Goal: Task Accomplishment & Management: Complete application form

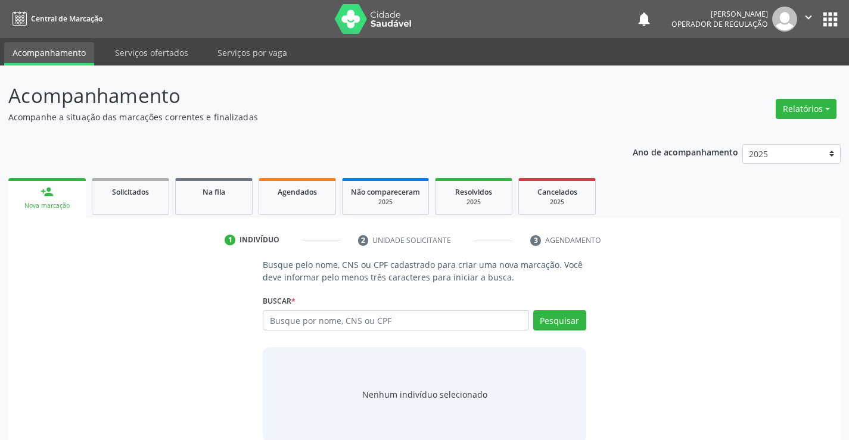
click at [285, 316] on input "text" at bounding box center [396, 320] width 266 height 20
type input "704200750634982"
click at [540, 321] on button "Pesquisar" at bounding box center [559, 320] width 53 height 20
type input "704200750634982"
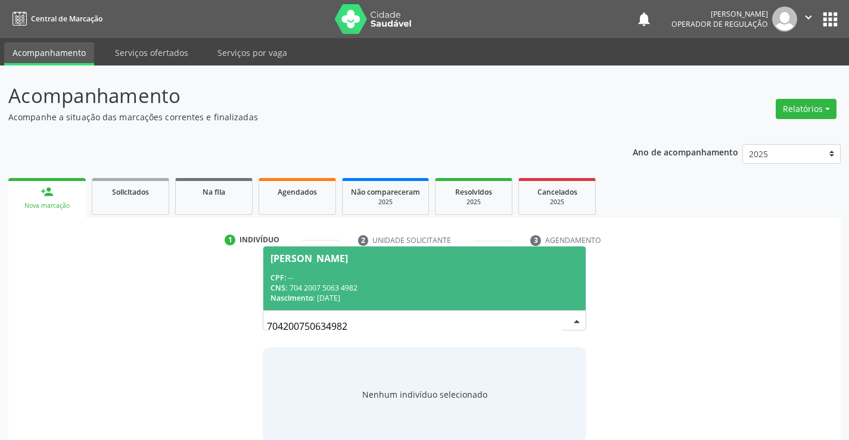
click at [452, 275] on div "CPF: --" at bounding box center [424, 278] width 307 height 10
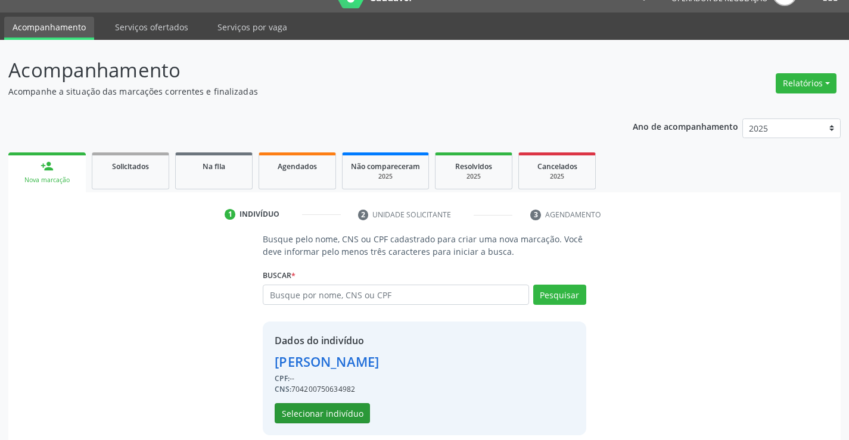
scroll to position [38, 0]
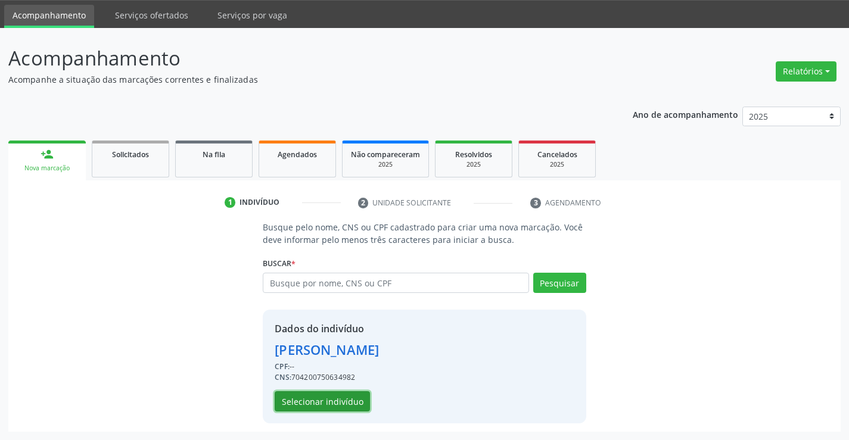
click at [347, 396] on button "Selecionar indivíduo" at bounding box center [322, 401] width 95 height 20
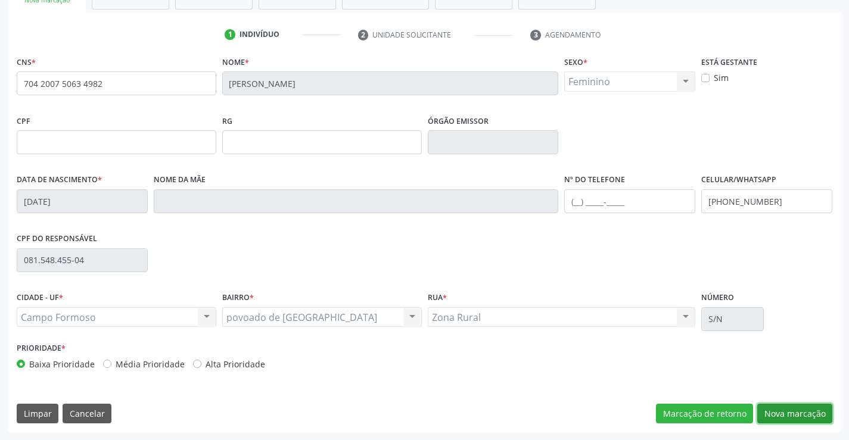
click at [788, 415] on button "Nova marcação" at bounding box center [794, 414] width 75 height 20
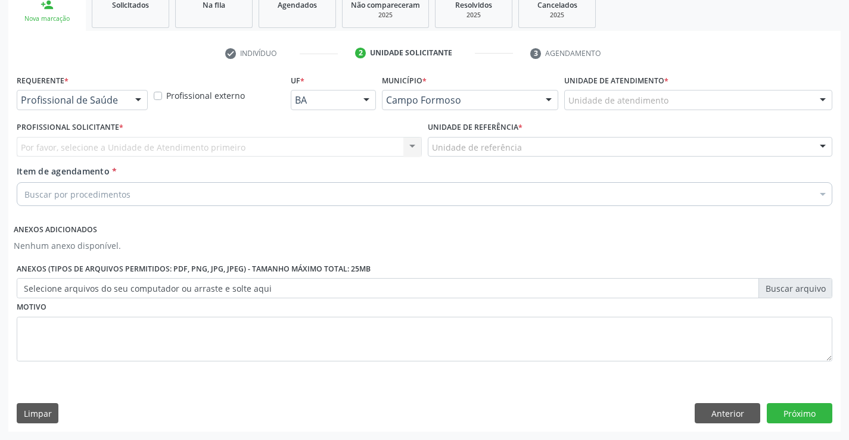
scroll to position [187, 0]
click at [50, 108] on div "Profissional de Saúde" at bounding box center [82, 100] width 131 height 20
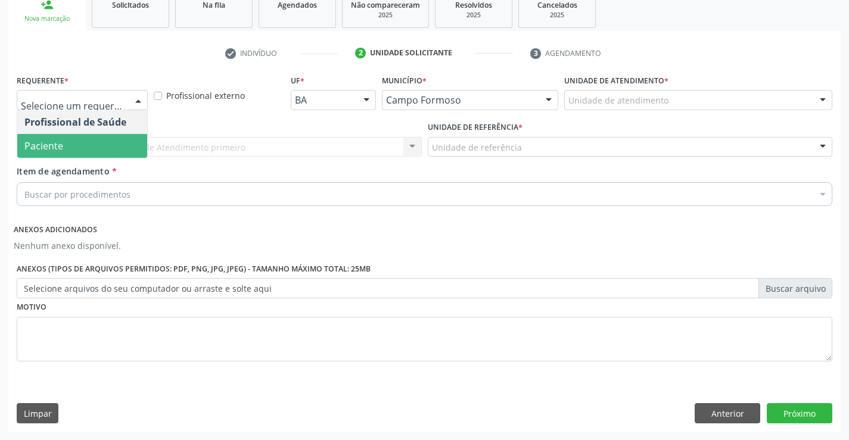
drag, startPoint x: 60, startPoint y: 146, endPoint x: 134, endPoint y: 156, distance: 74.6
click at [64, 147] on span "Paciente" at bounding box center [82, 146] width 130 height 24
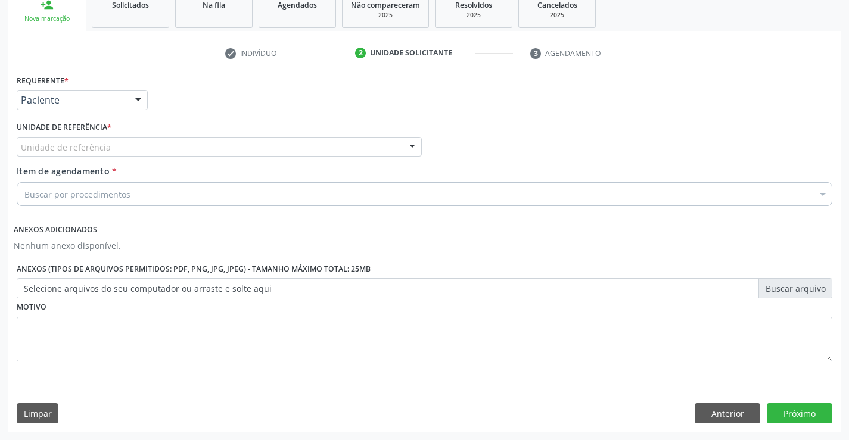
click at [142, 147] on div "Unidade de referência" at bounding box center [219, 147] width 405 height 20
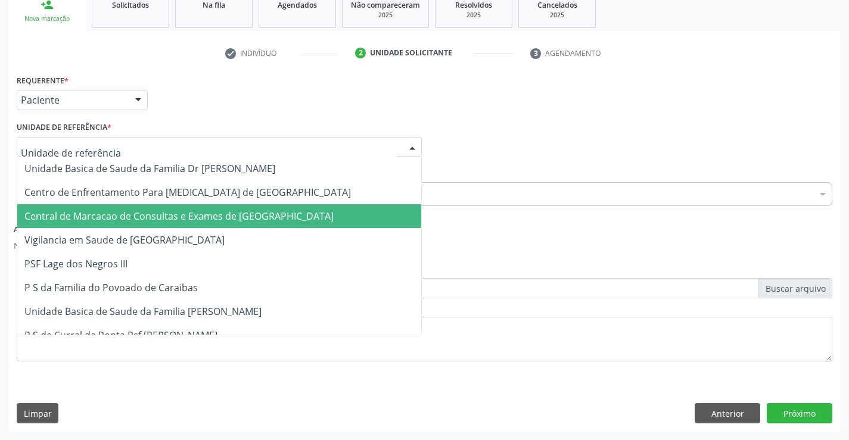
click at [142, 225] on span "Central de Marcacao de Consultas e Exames de [GEOGRAPHIC_DATA]" at bounding box center [219, 216] width 404 height 24
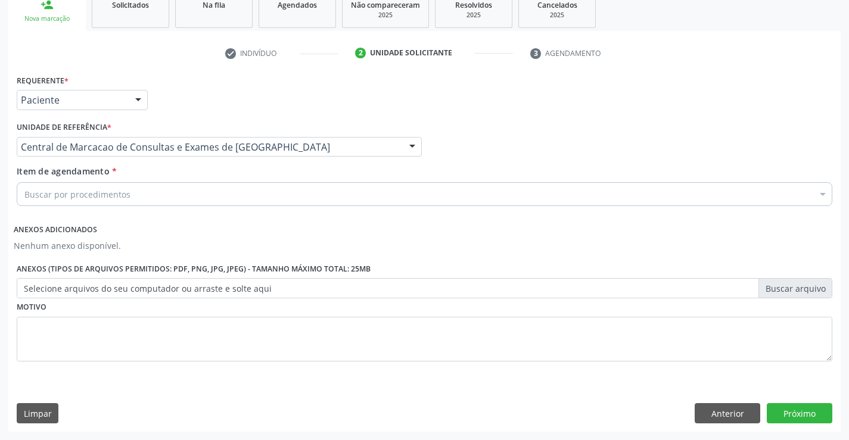
click at [148, 195] on div "Buscar por procedimentos" at bounding box center [425, 194] width 816 height 24
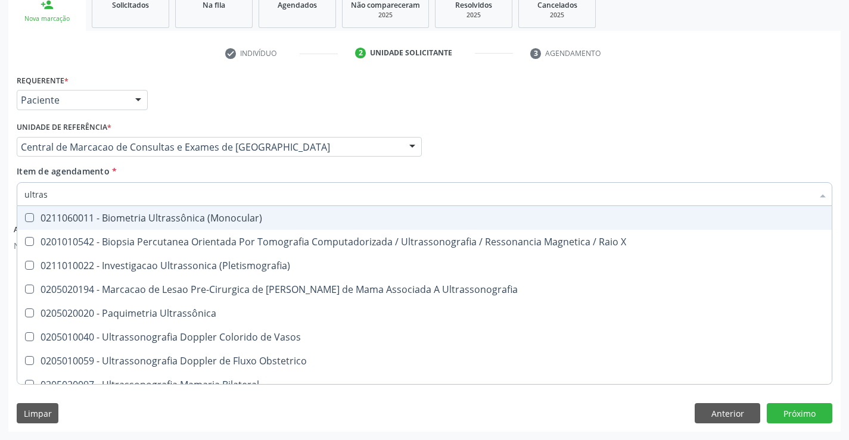
type input "ultrass"
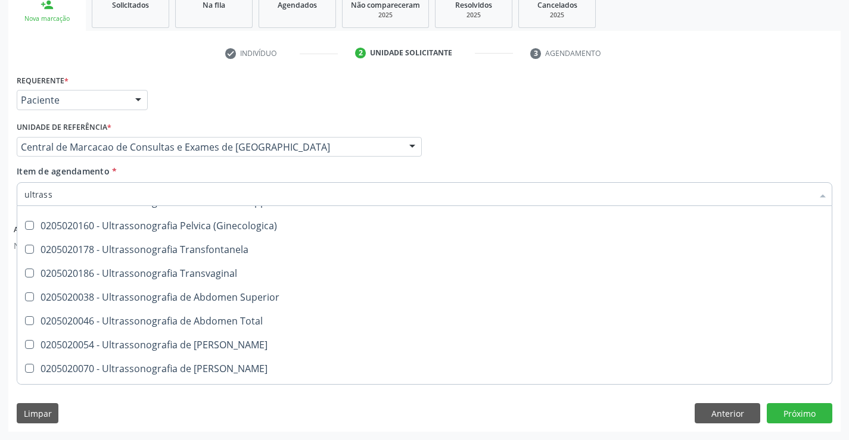
scroll to position [238, 0]
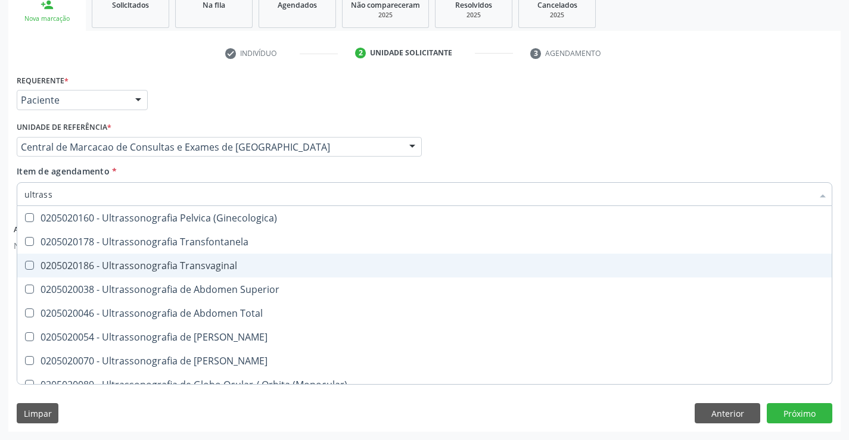
click at [274, 262] on div "0205020186 - Ultrassonografia Transvaginal" at bounding box center [424, 266] width 800 height 10
checkbox Transvaginal "true"
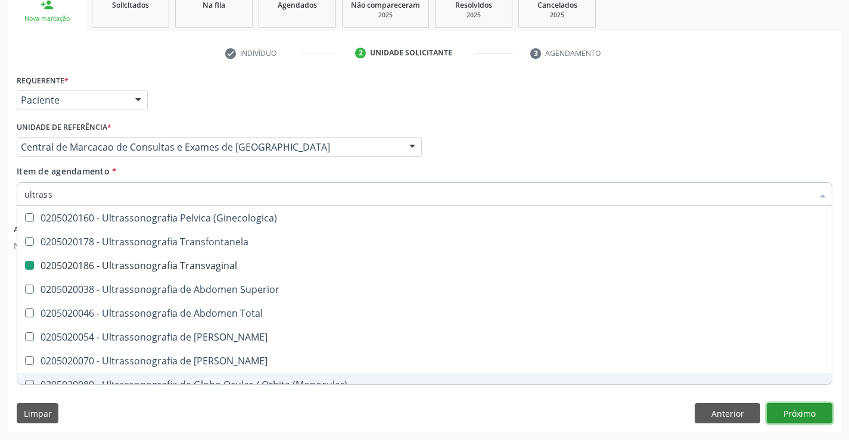
click at [802, 412] on button "Próximo" at bounding box center [800, 413] width 66 height 20
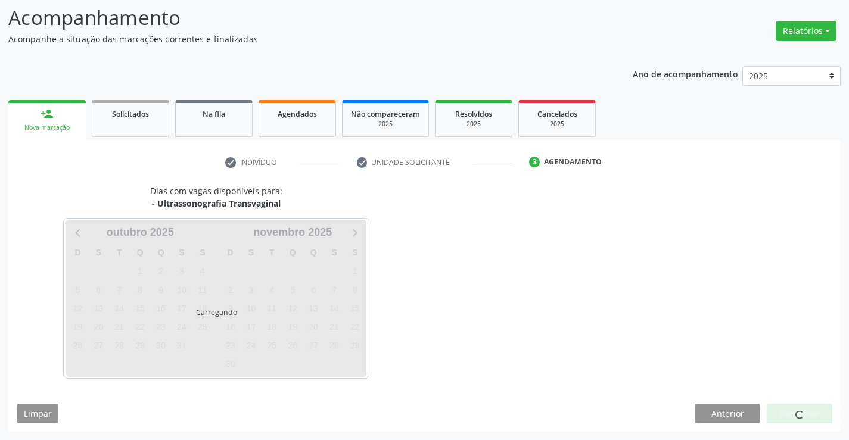
scroll to position [0, 0]
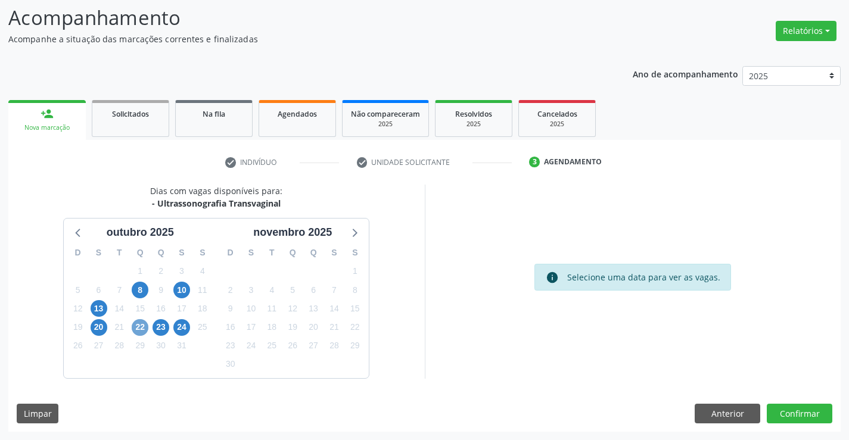
click at [143, 329] on span "22" at bounding box center [140, 327] width 17 height 17
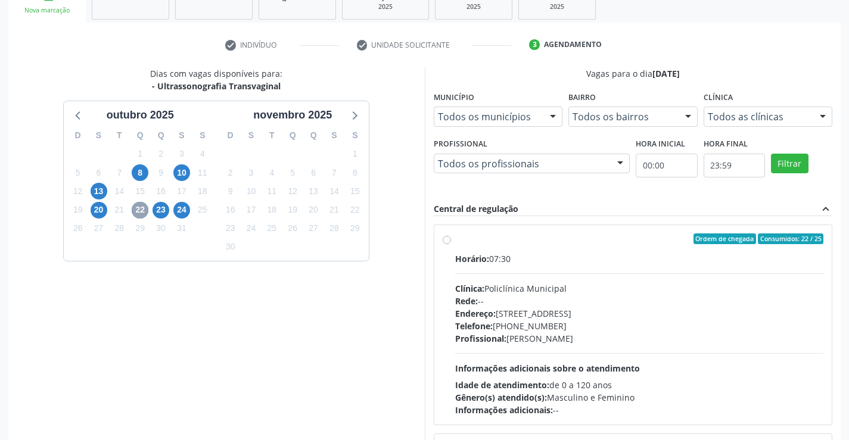
scroll to position [197, 0]
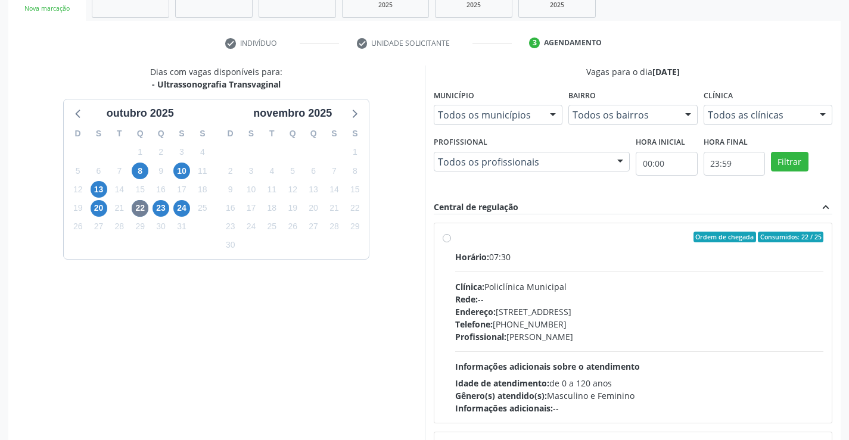
click at [626, 331] on div "Profissional: [PERSON_NAME]" at bounding box center [639, 337] width 369 height 13
click at [451, 243] on input "Ordem de chegada Consumidos: 22 / 25 Horário: 07:30 Clínica: Policlínica Munici…" at bounding box center [447, 237] width 8 height 11
radio input "true"
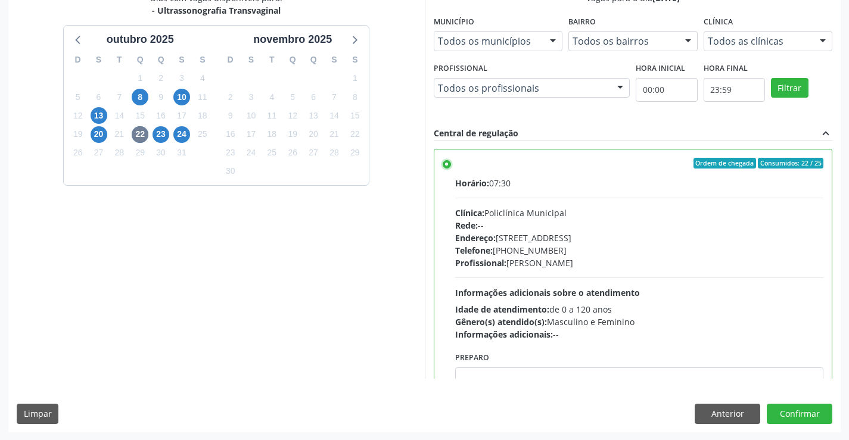
scroll to position [272, 0]
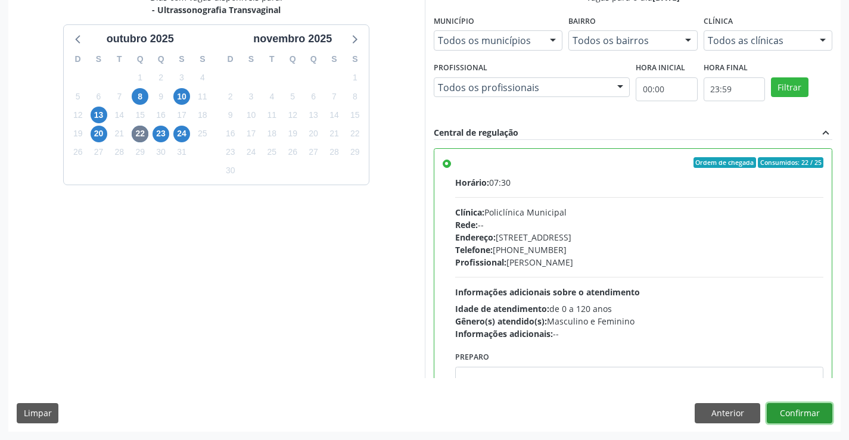
click at [810, 414] on button "Confirmar" at bounding box center [800, 413] width 66 height 20
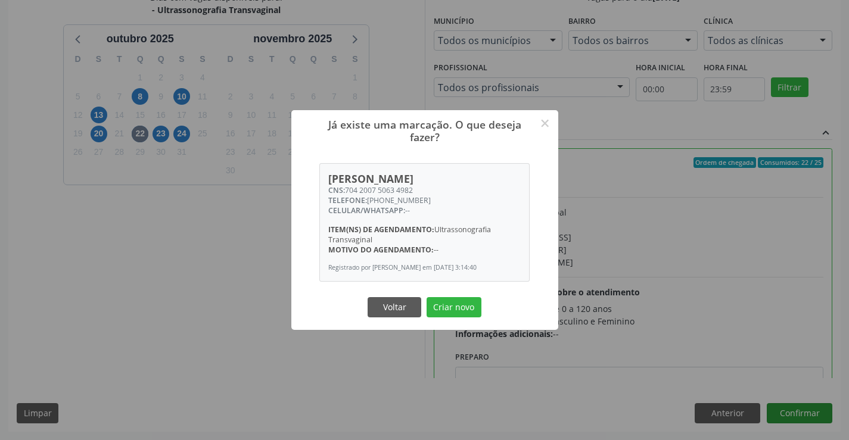
click at [427, 297] on button "Criar novo" at bounding box center [454, 307] width 55 height 20
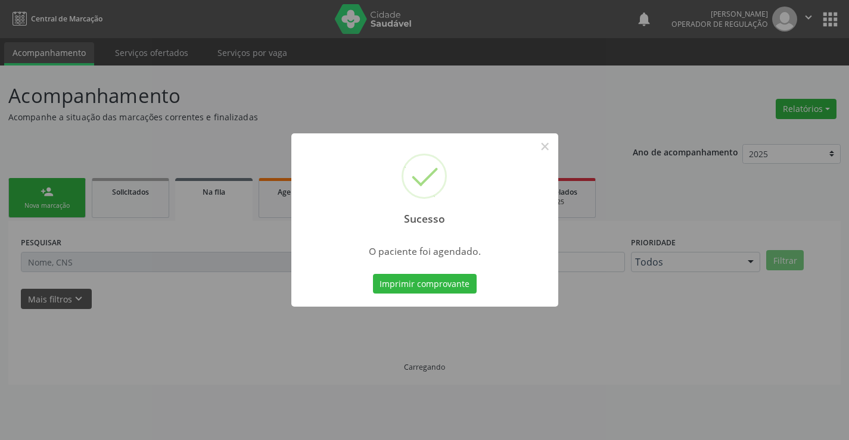
scroll to position [0, 0]
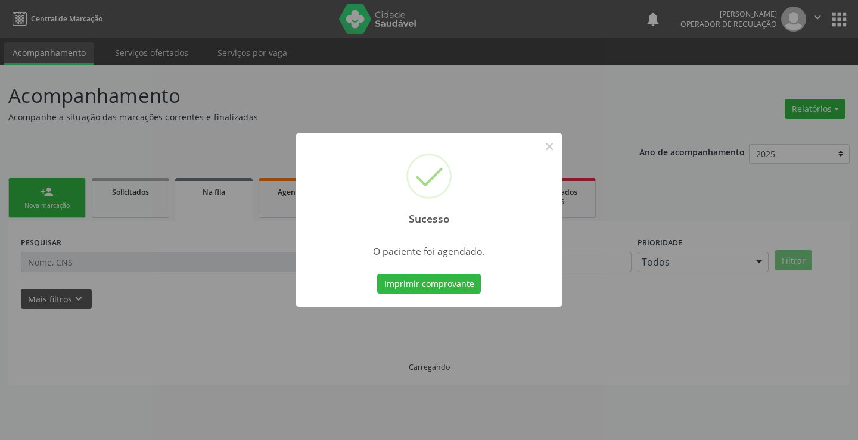
click at [377, 274] on button "Imprimir comprovante" at bounding box center [429, 284] width 104 height 20
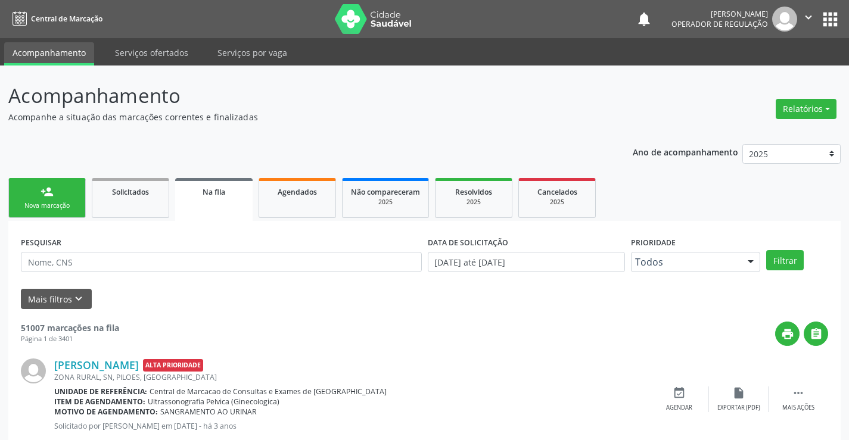
click at [48, 196] on div "person_add" at bounding box center [47, 191] width 13 height 13
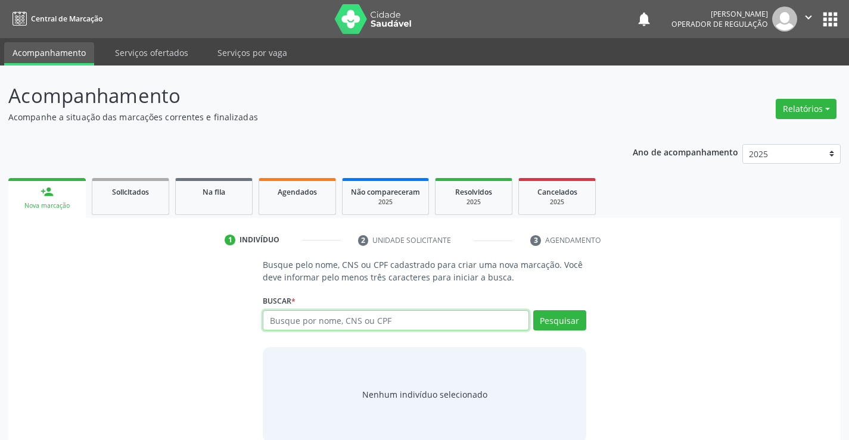
click at [346, 319] on input "text" at bounding box center [396, 320] width 266 height 20
type input "709805019362094"
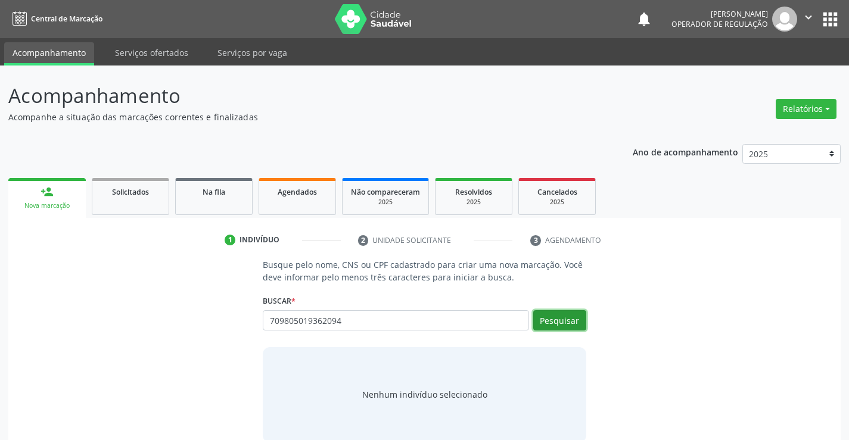
click at [556, 319] on button "Pesquisar" at bounding box center [559, 320] width 53 height 20
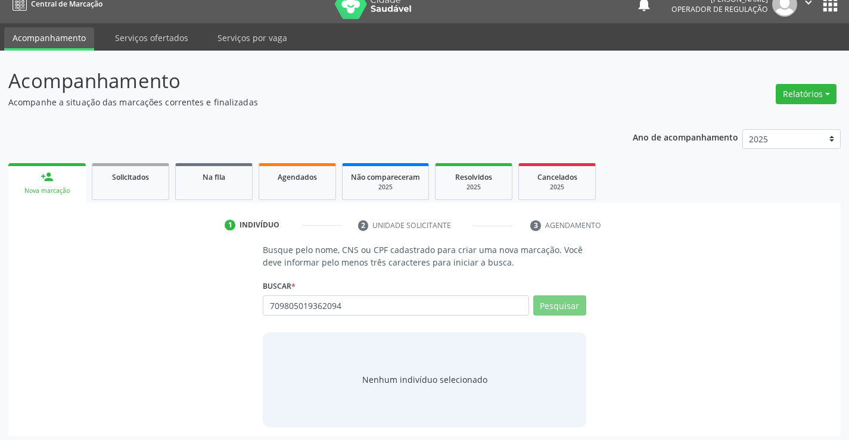
scroll to position [19, 0]
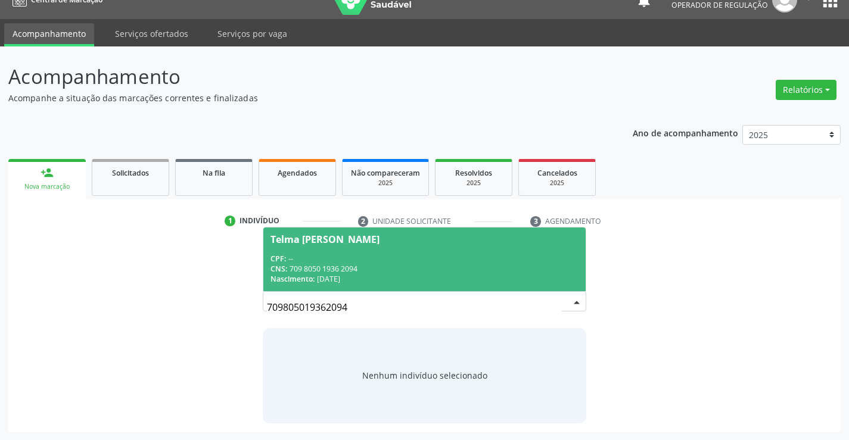
click at [477, 272] on div "CNS: 709 8050 1936 2094" at bounding box center [424, 269] width 307 height 10
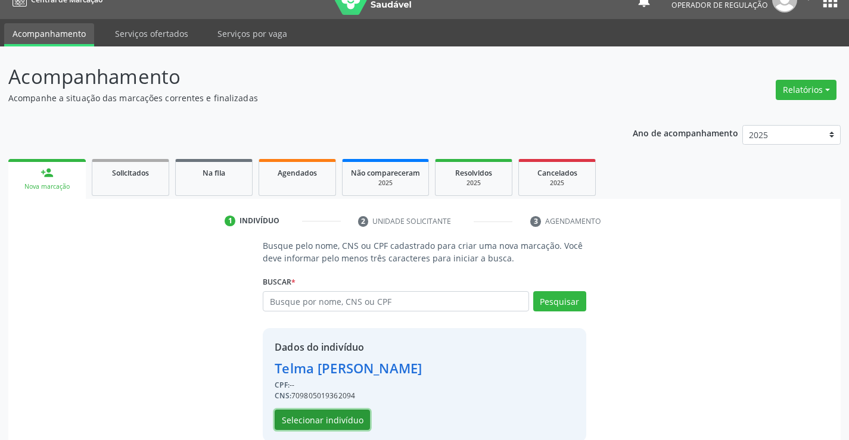
click at [346, 417] on button "Selecionar indivíduo" at bounding box center [322, 420] width 95 height 20
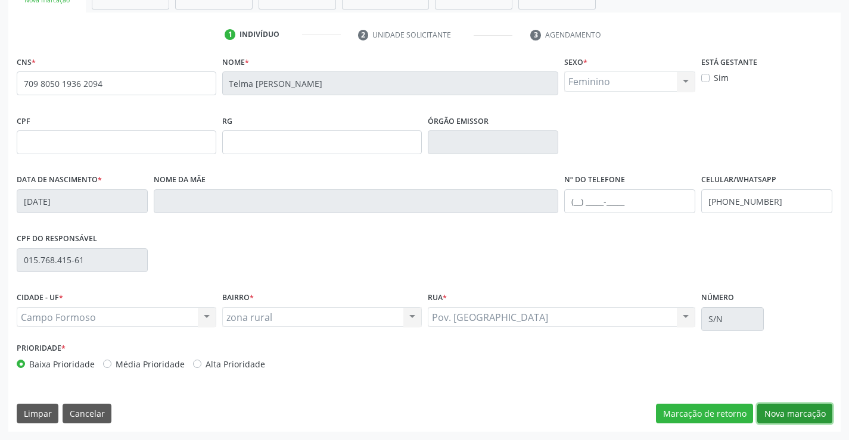
click at [795, 420] on button "Nova marcação" at bounding box center [794, 414] width 75 height 20
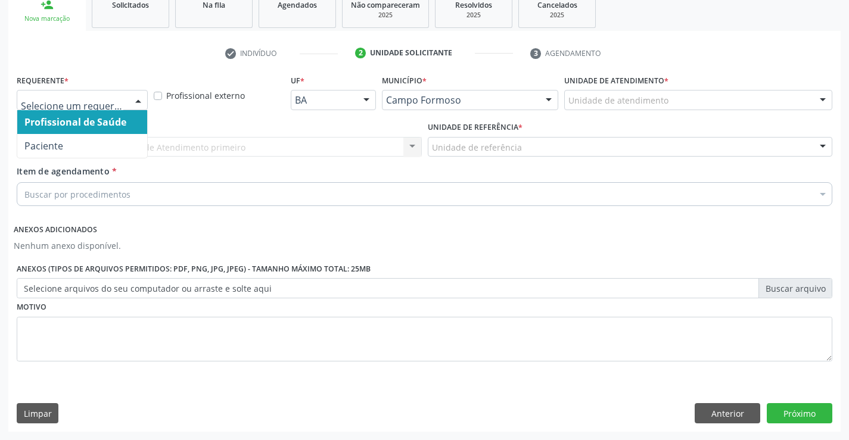
drag, startPoint x: 64, startPoint y: 99, endPoint x: 64, endPoint y: 157, distance: 57.8
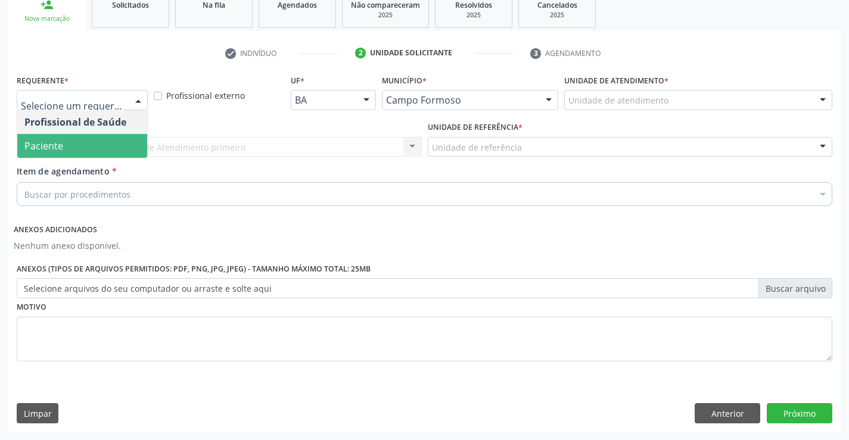
drag, startPoint x: 73, startPoint y: 147, endPoint x: 146, endPoint y: 147, distance: 72.7
click at [75, 146] on span "Paciente" at bounding box center [82, 146] width 130 height 24
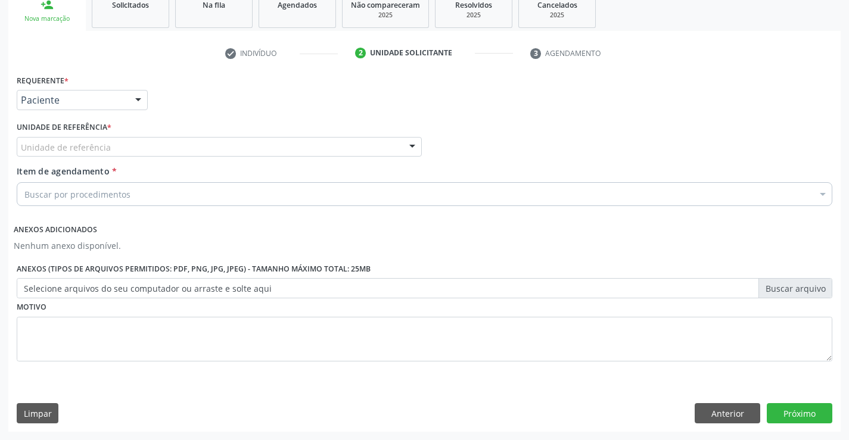
drag, startPoint x: 148, startPoint y: 147, endPoint x: 153, endPoint y: 172, distance: 25.4
click at [150, 152] on div "Unidade de referência" at bounding box center [219, 147] width 405 height 20
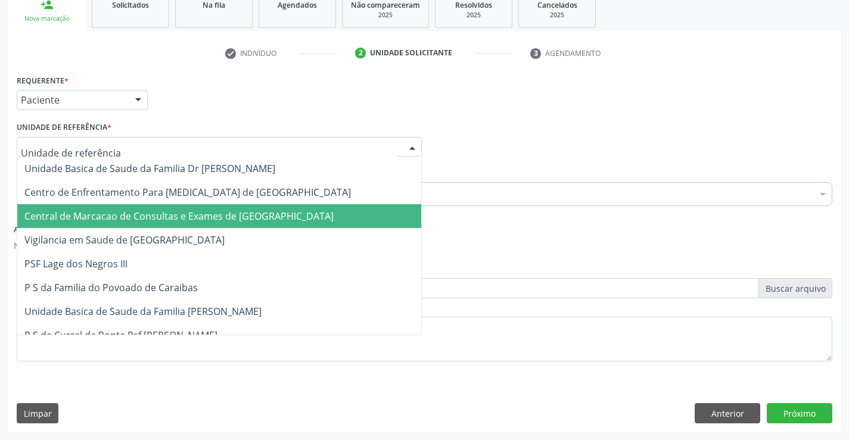
click at [148, 216] on span "Central de Marcacao de Consultas e Exames de [GEOGRAPHIC_DATA]" at bounding box center [178, 216] width 309 height 13
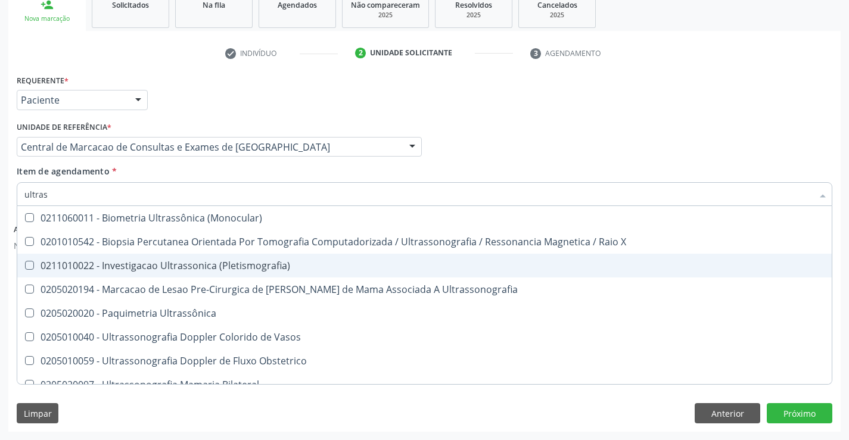
type input "ultrass"
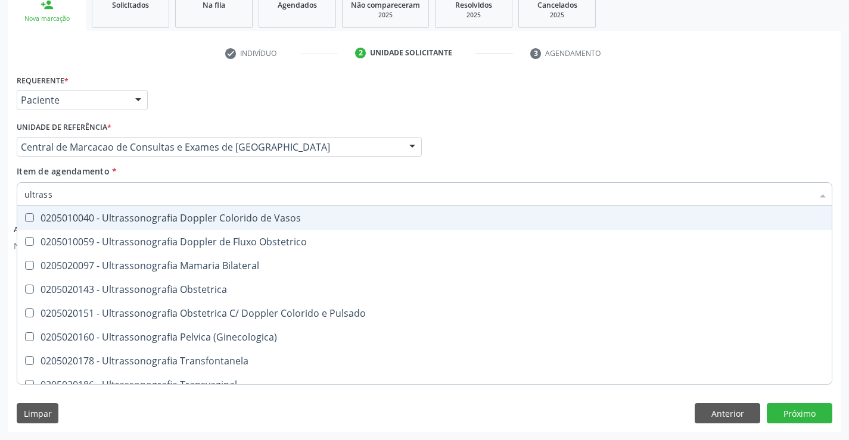
scroll to position [179, 0]
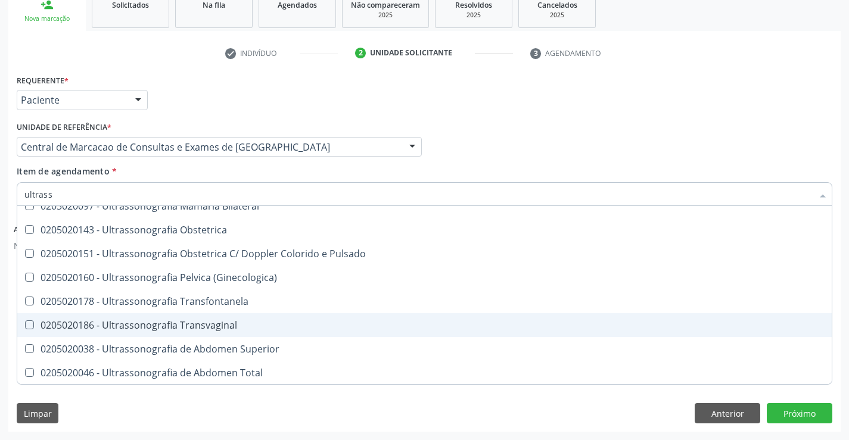
drag, startPoint x: 266, startPoint y: 336, endPoint x: 451, endPoint y: 374, distance: 189.2
click at [268, 336] on span "0205020186 - Ultrassonografia Transvaginal" at bounding box center [424, 325] width 815 height 24
checkbox Transvaginal "true"
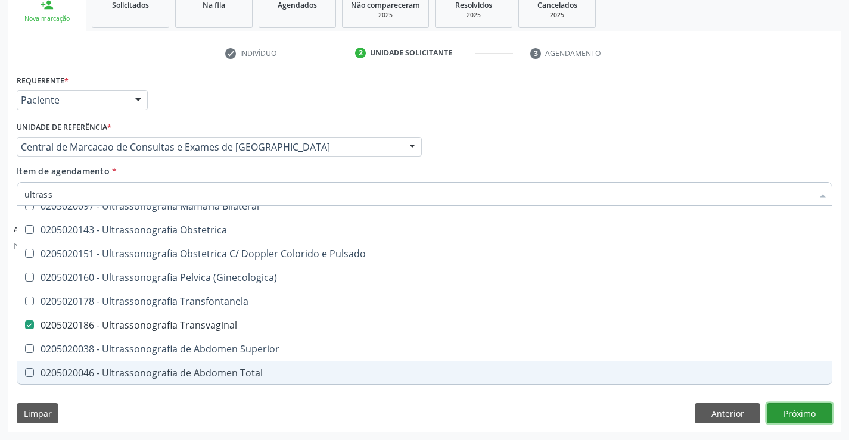
click at [805, 410] on button "Próximo" at bounding box center [800, 413] width 66 height 20
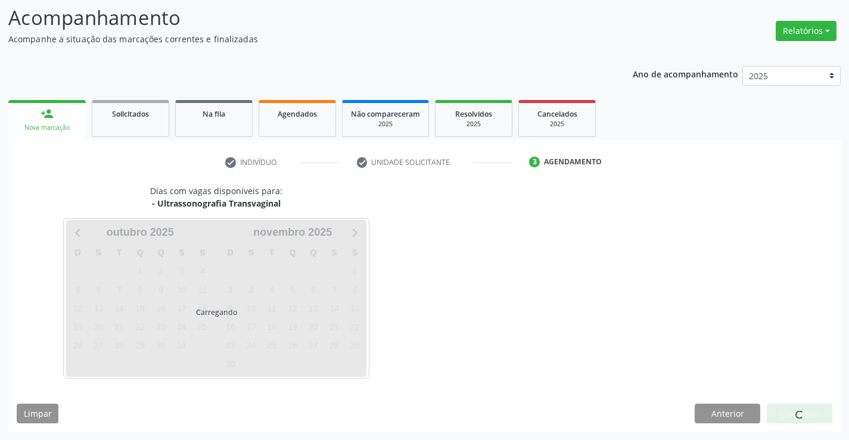
scroll to position [0, 0]
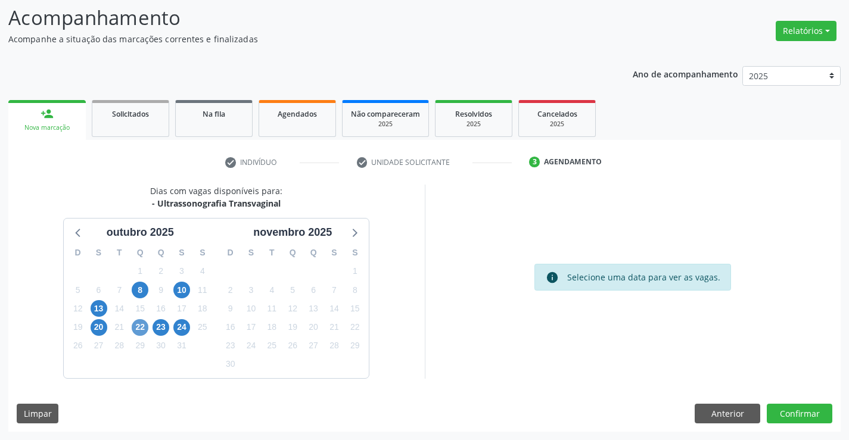
click at [134, 328] on div "22" at bounding box center [140, 327] width 21 height 18
click at [136, 327] on span "22" at bounding box center [140, 327] width 17 height 17
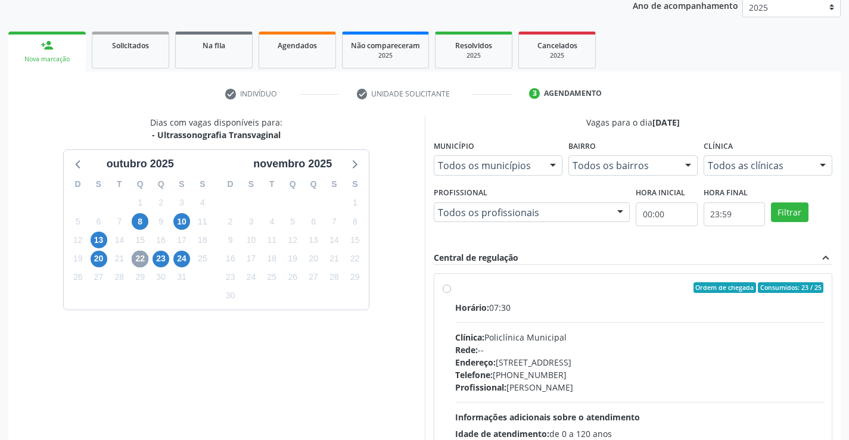
scroll to position [272, 0]
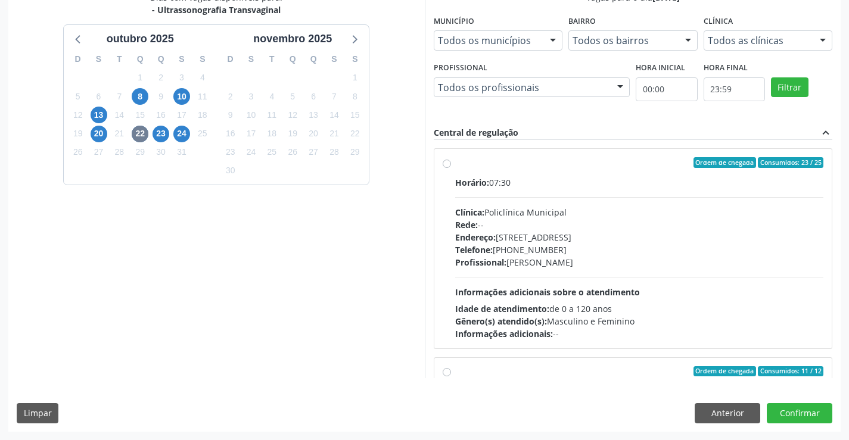
click at [563, 228] on div "Rede: --" at bounding box center [639, 225] width 369 height 13
click at [451, 168] on input "Ordem de chegada Consumidos: 23 / 25 Horário: 07:30 Clínica: Policlínica Munici…" at bounding box center [447, 162] width 8 height 11
radio input "true"
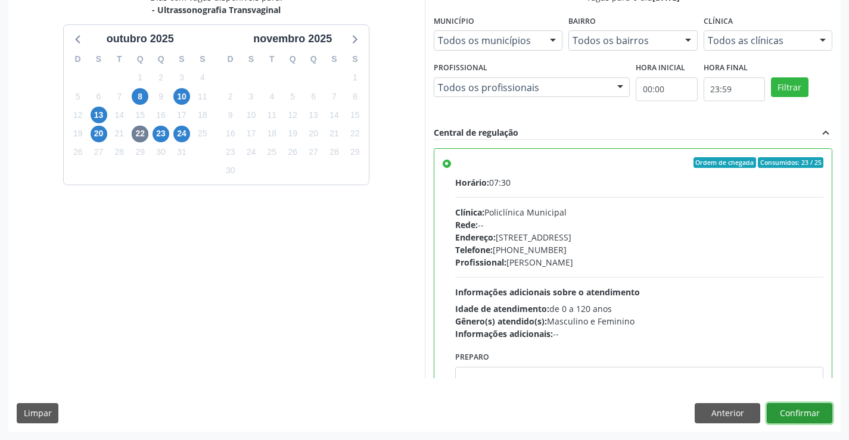
click at [788, 410] on button "Confirmar" at bounding box center [800, 413] width 66 height 20
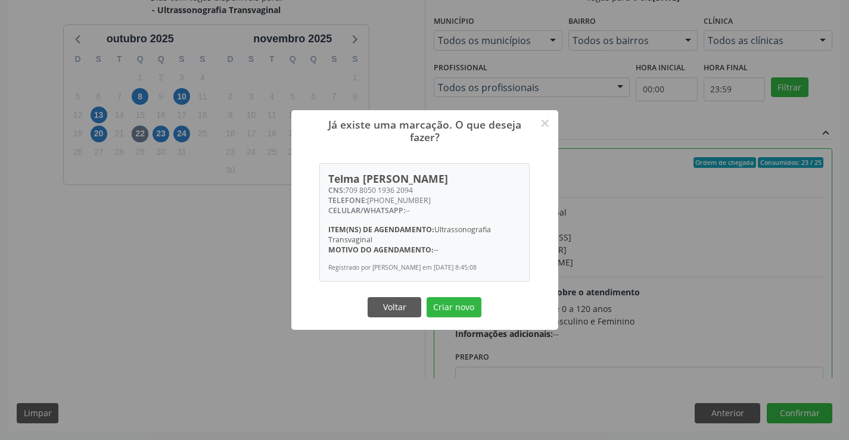
click at [427, 297] on button "Criar novo" at bounding box center [454, 307] width 55 height 20
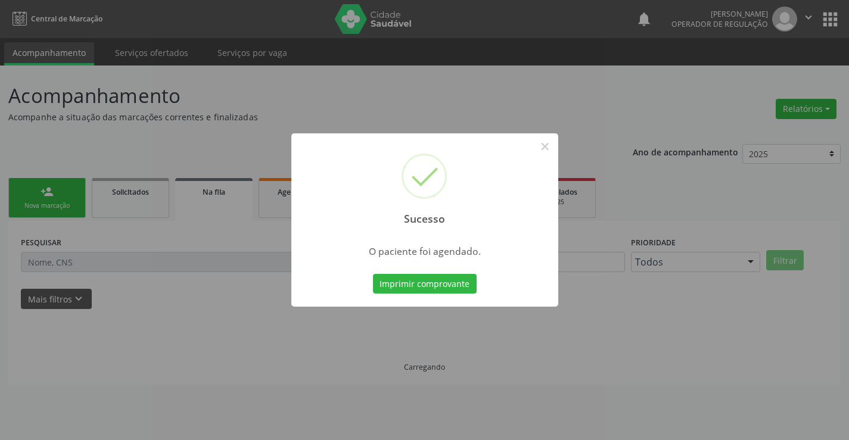
scroll to position [0, 0]
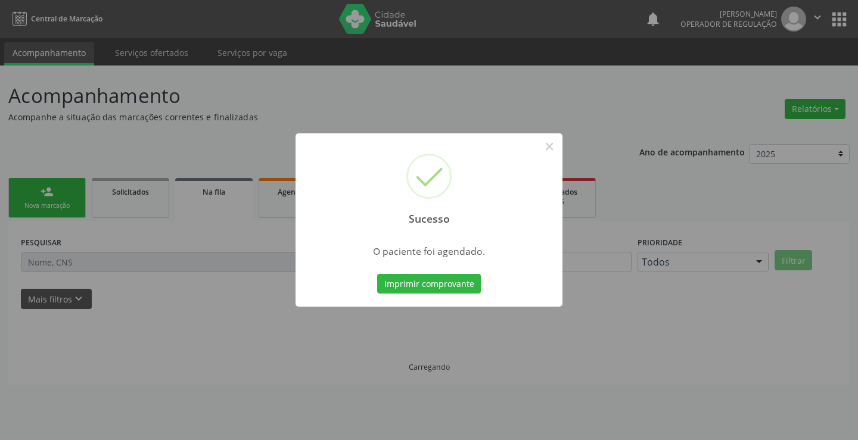
click at [377, 274] on button "Imprimir comprovante" at bounding box center [429, 284] width 104 height 20
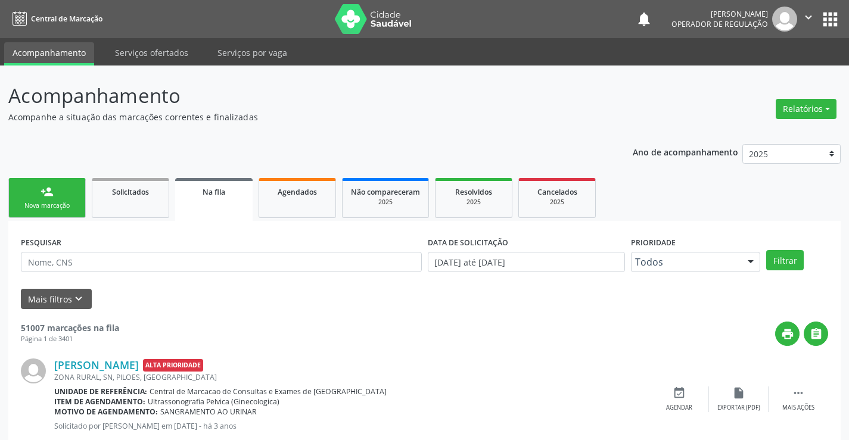
click at [48, 192] on div "person_add" at bounding box center [47, 191] width 13 height 13
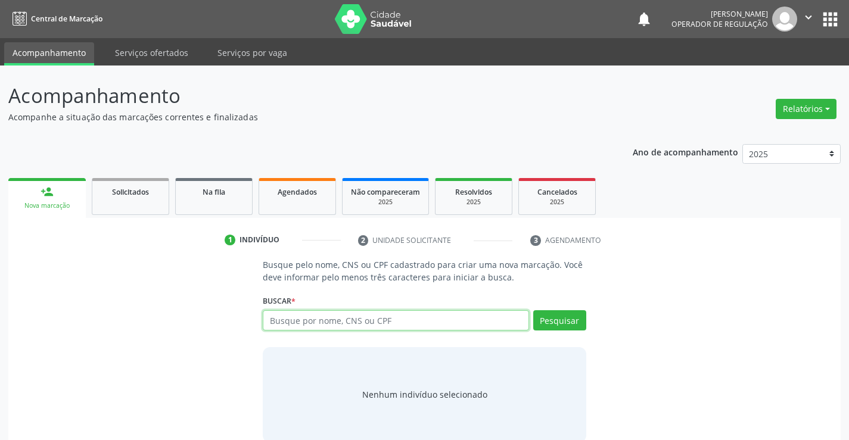
click at [409, 320] on input "text" at bounding box center [396, 320] width 266 height 20
type input "706200520674369"
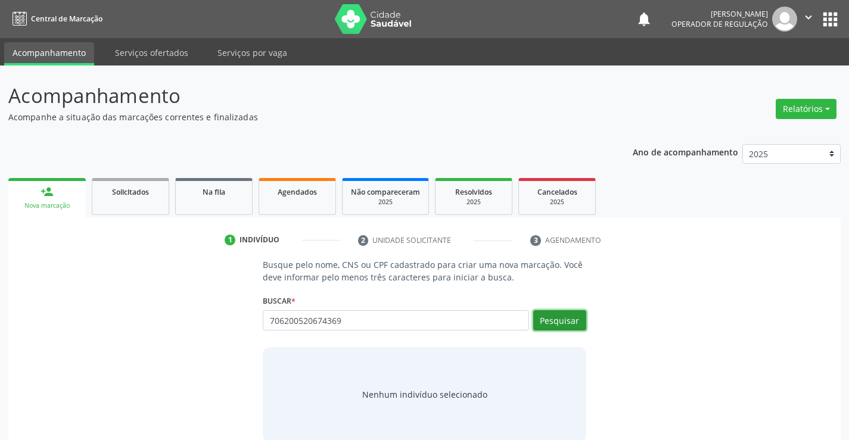
click at [561, 326] on button "Pesquisar" at bounding box center [559, 320] width 53 height 20
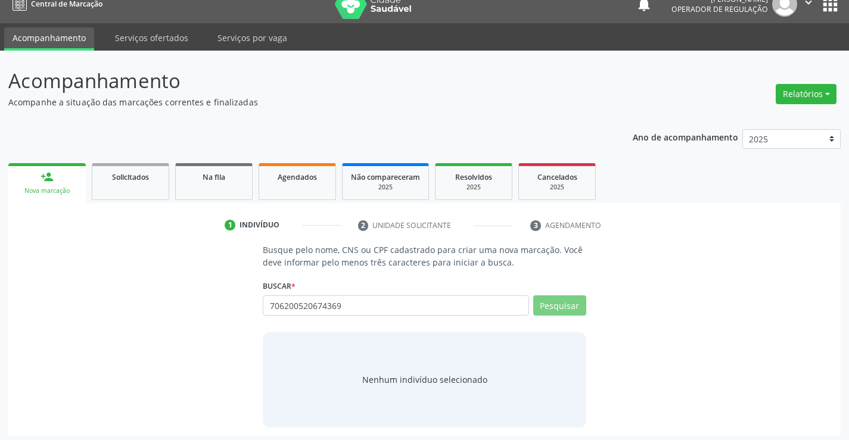
scroll to position [19, 0]
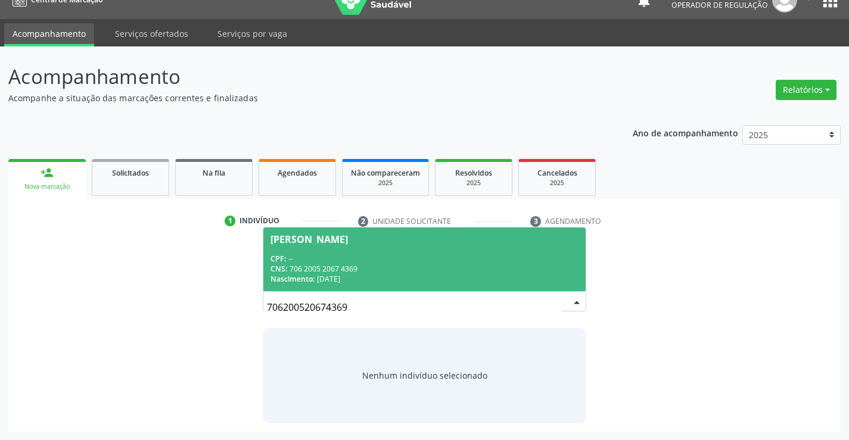
click at [348, 240] on div "[PERSON_NAME]" at bounding box center [309, 240] width 77 height 10
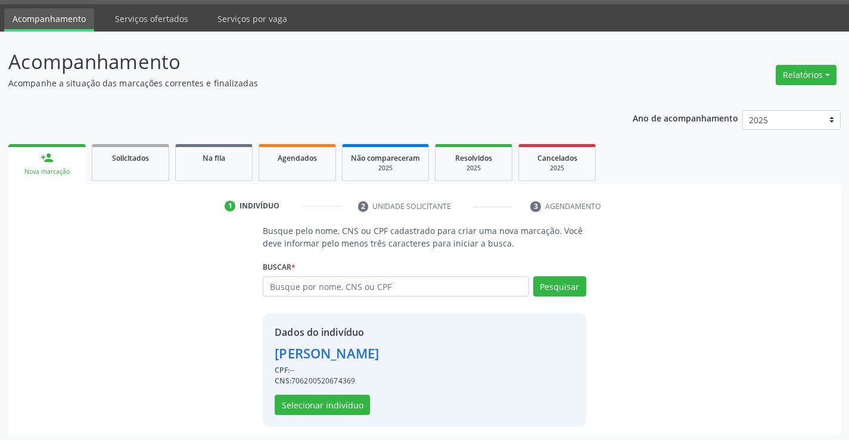
scroll to position [38, 0]
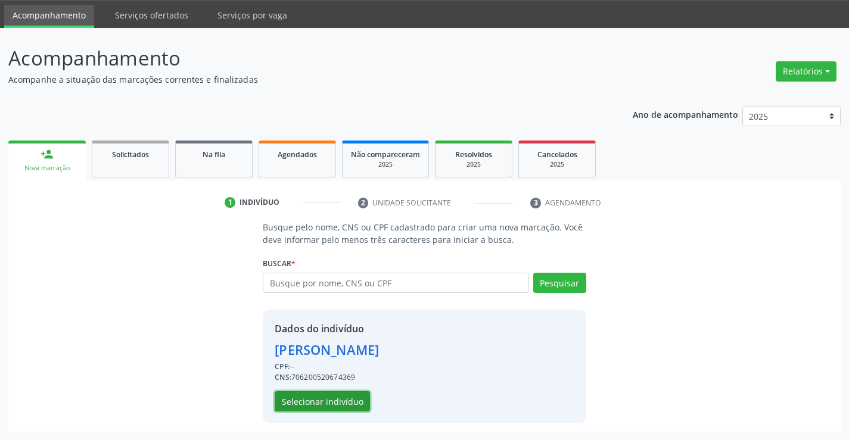
click at [338, 400] on button "Selecionar indivíduo" at bounding box center [322, 401] width 95 height 20
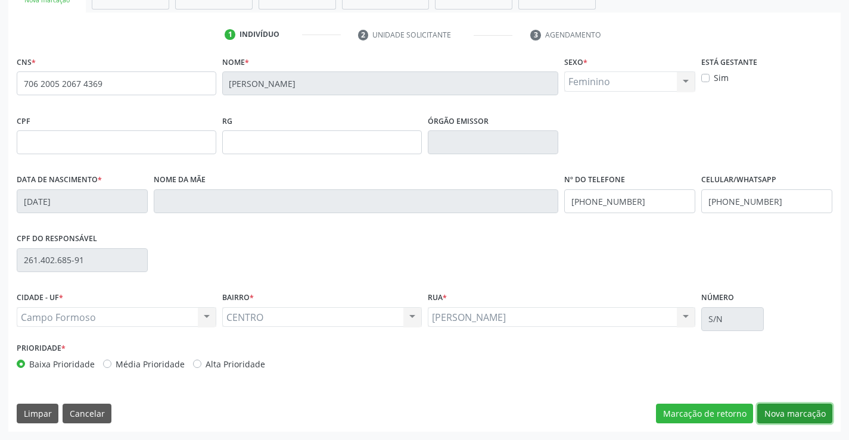
click at [792, 414] on button "Nova marcação" at bounding box center [794, 414] width 75 height 20
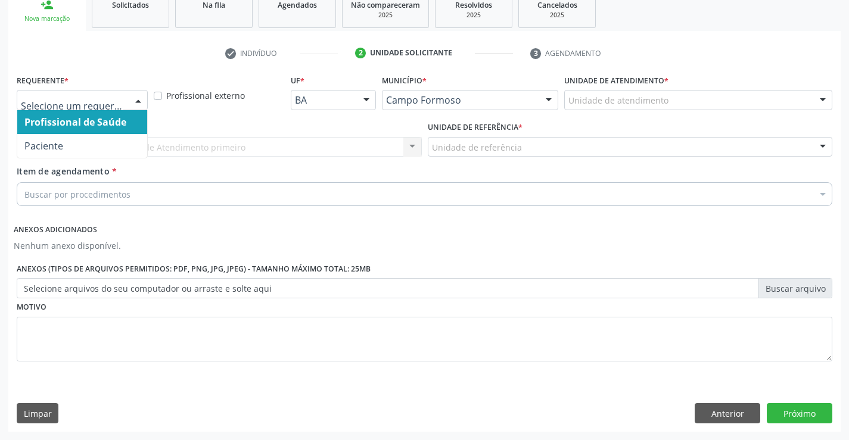
drag, startPoint x: 97, startPoint y: 101, endPoint x: 99, endPoint y: 137, distance: 35.8
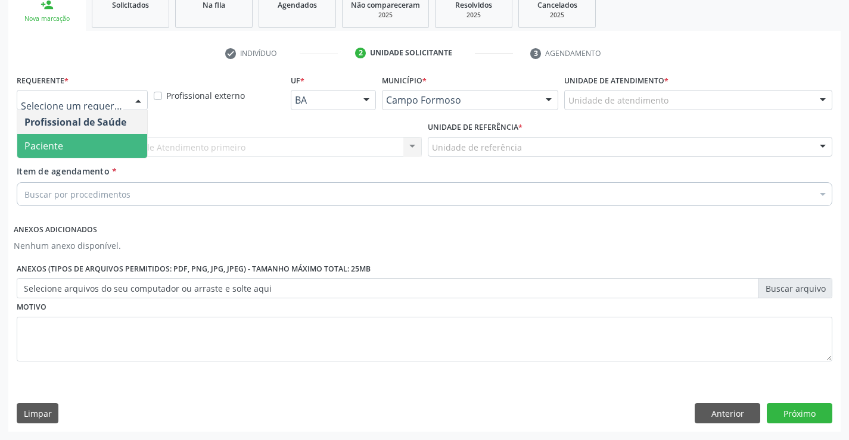
click at [106, 145] on span "Paciente" at bounding box center [82, 146] width 130 height 24
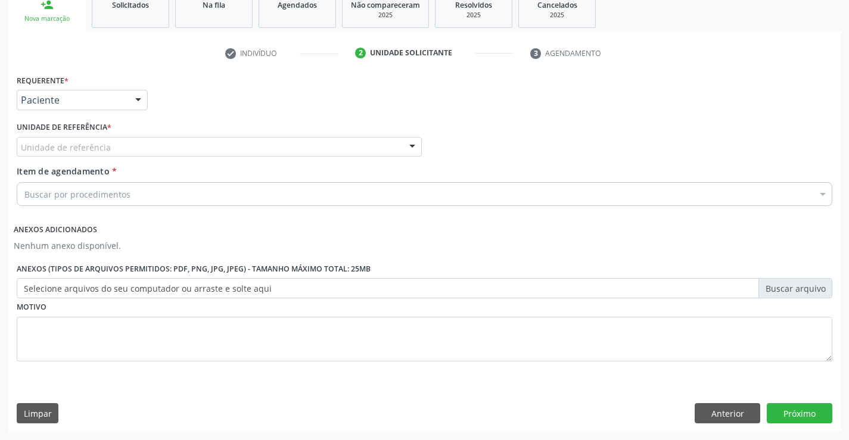
drag, startPoint x: 175, startPoint y: 151, endPoint x: 180, endPoint y: 159, distance: 9.6
click at [179, 156] on div "Unidade de referência" at bounding box center [219, 147] width 405 height 20
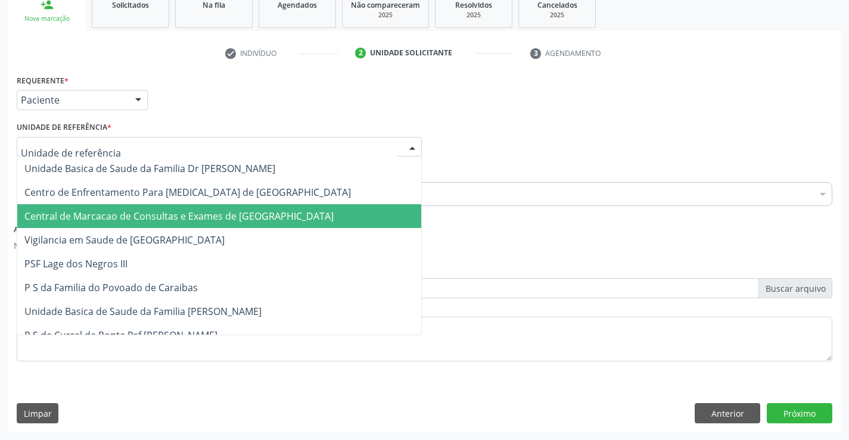
click at [195, 219] on span "Central de Marcacao de Consultas e Exames de [GEOGRAPHIC_DATA]" at bounding box center [178, 216] width 309 height 13
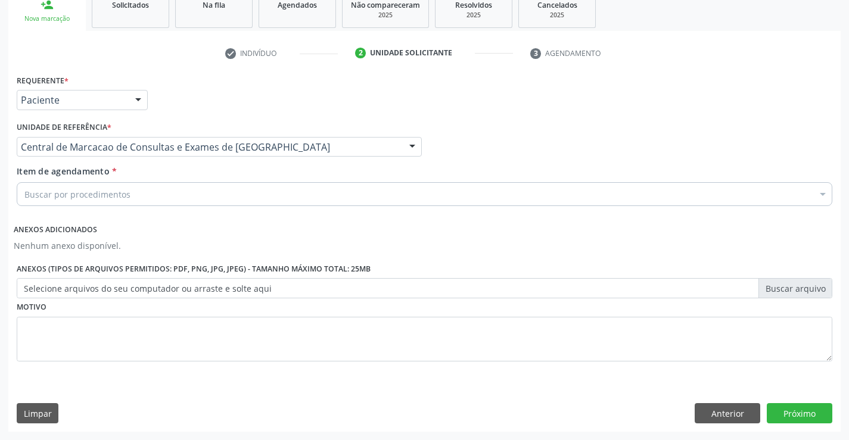
click at [182, 190] on div "Buscar por procedimentos" at bounding box center [425, 194] width 816 height 24
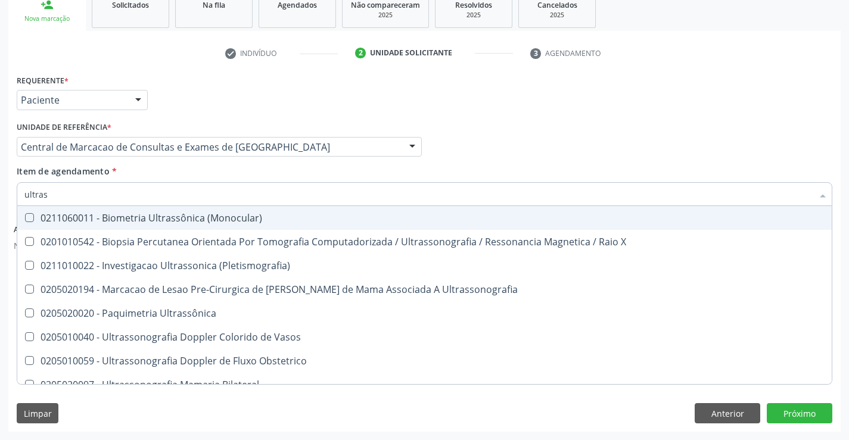
type input "ultrass"
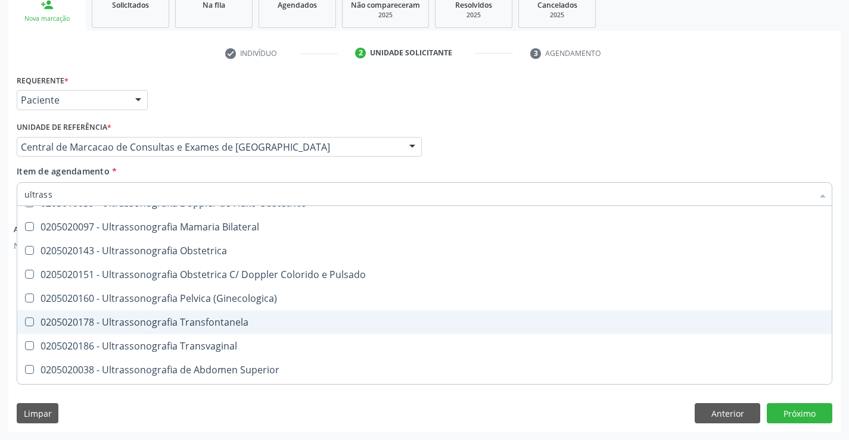
scroll to position [179, 0]
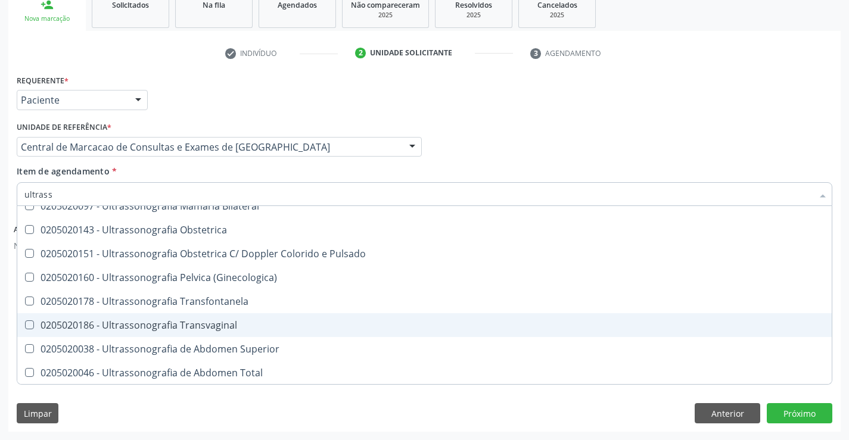
click at [275, 330] on div "0205020186 - Ultrassonografia Transvaginal" at bounding box center [424, 326] width 800 height 10
checkbox Transvaginal "true"
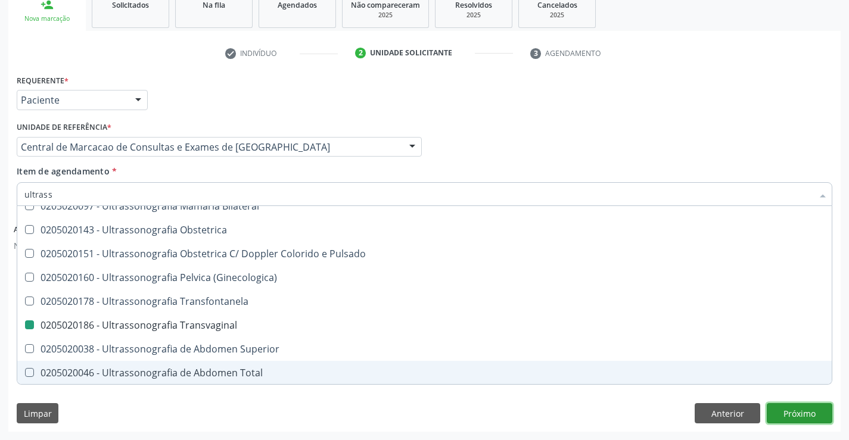
click at [795, 406] on button "Próximo" at bounding box center [800, 413] width 66 height 20
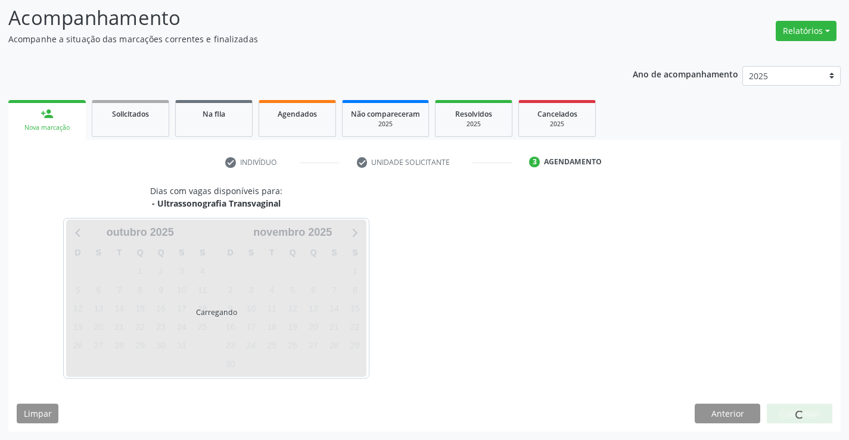
scroll to position [0, 0]
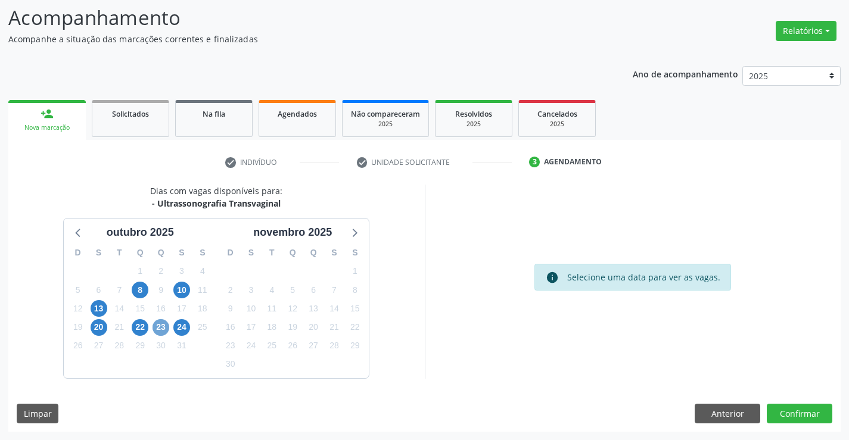
click at [156, 327] on span "23" at bounding box center [161, 327] width 17 height 17
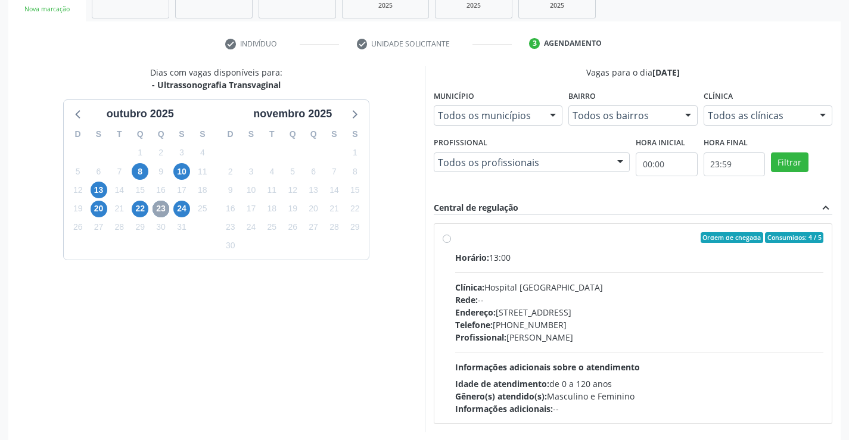
scroll to position [197, 0]
click at [542, 313] on div "Endereço: [STREET_ADDRESS]" at bounding box center [639, 312] width 369 height 13
click at [451, 243] on input "Ordem de chegada Consumidos: 4 / 5 Horário: 13:00 Clínica: Hospital [GEOGRAPHIC…" at bounding box center [447, 237] width 8 height 11
radio input "true"
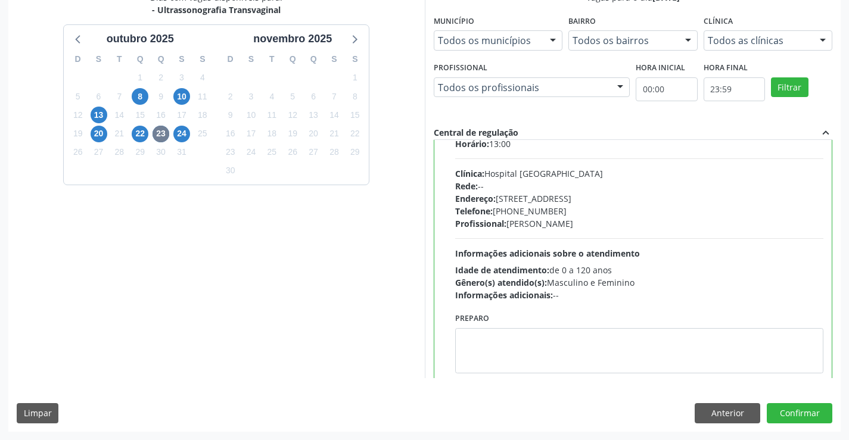
scroll to position [59, 0]
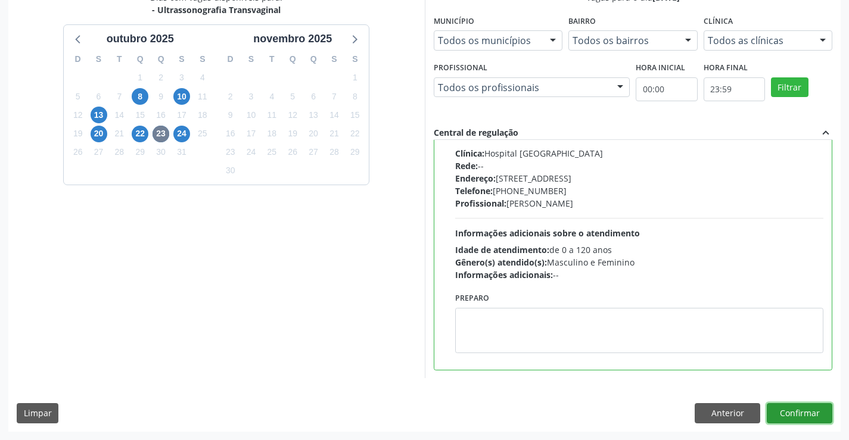
click at [818, 412] on button "Confirmar" at bounding box center [800, 413] width 66 height 20
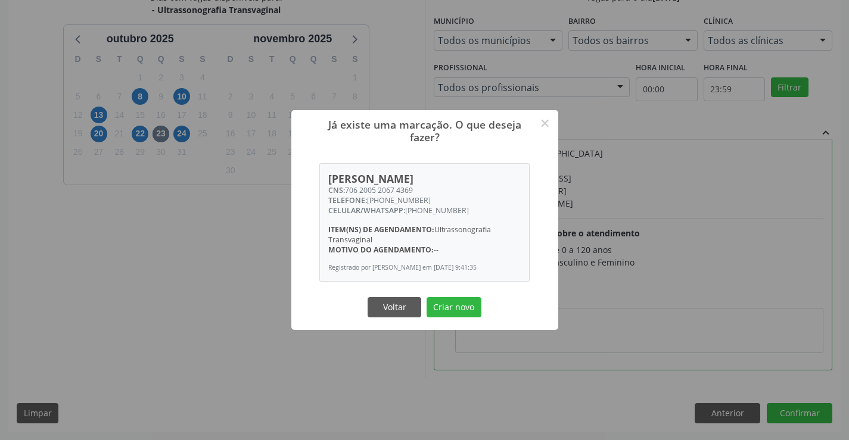
click at [427, 297] on button "Criar novo" at bounding box center [454, 307] width 55 height 20
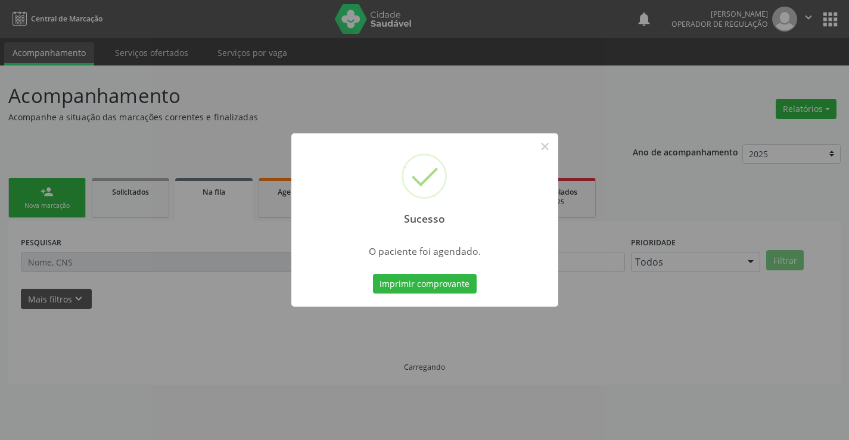
scroll to position [0, 0]
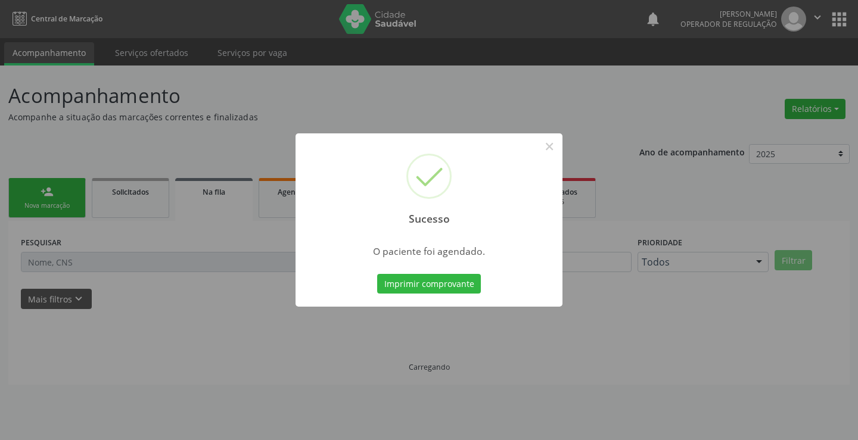
click at [377, 274] on button "Imprimir comprovante" at bounding box center [429, 284] width 104 height 20
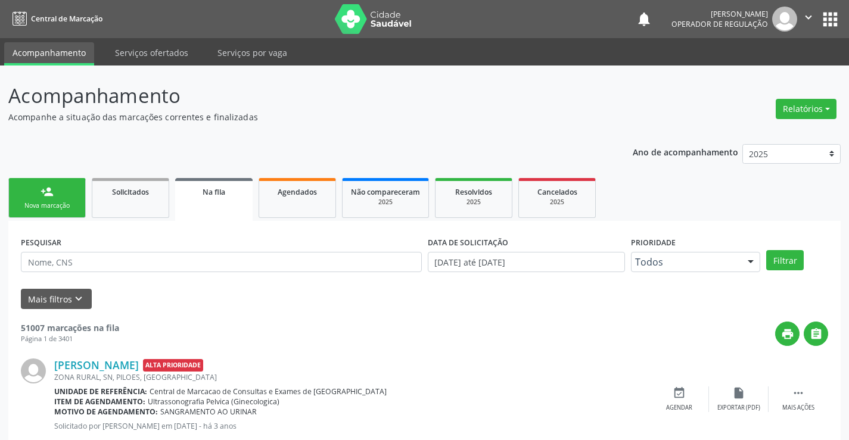
click at [55, 187] on link "person_add Nova marcação" at bounding box center [46, 198] width 77 height 40
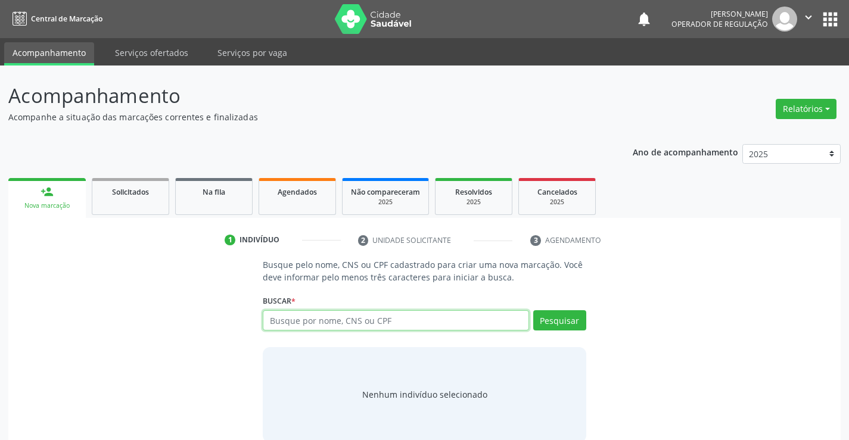
click at [319, 316] on input "text" at bounding box center [396, 320] width 266 height 20
type input "701404675432238"
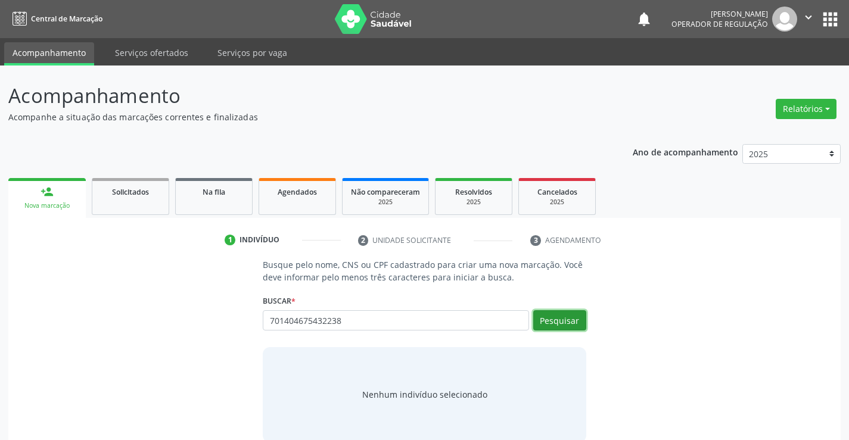
click at [563, 319] on button "Pesquisar" at bounding box center [559, 320] width 53 height 20
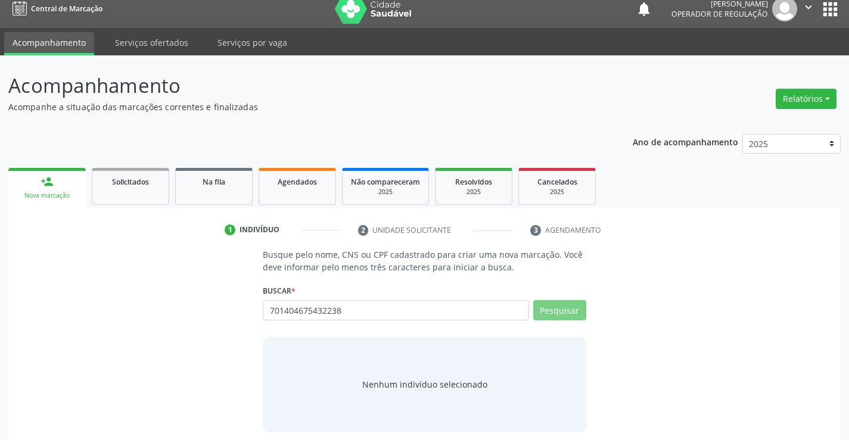
scroll to position [19, 0]
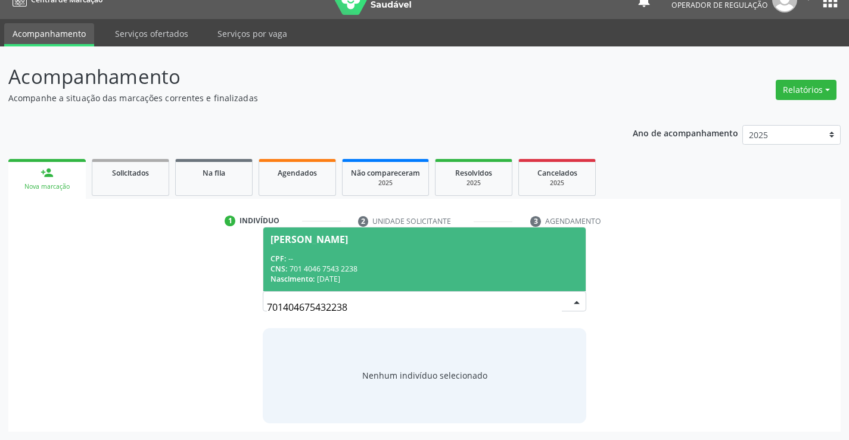
click at [497, 247] on span "[PERSON_NAME] CPF: -- CNS: 701 4046 7543 2238 Nascimento: [DATE]" at bounding box center [424, 260] width 322 height 64
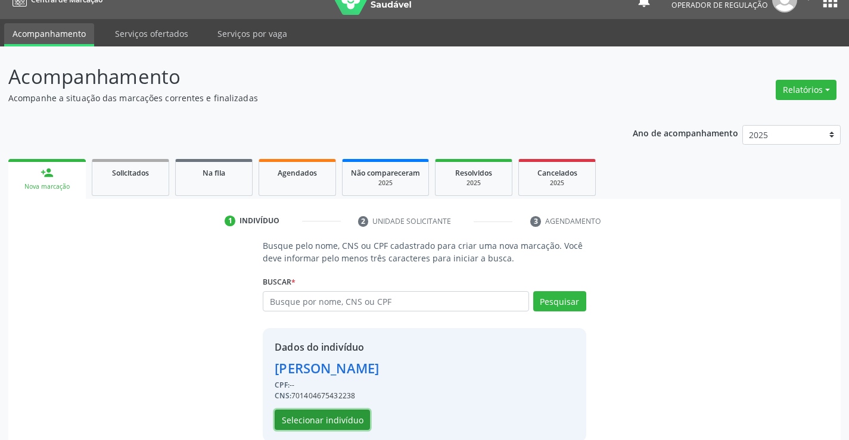
click at [349, 420] on button "Selecionar indivíduo" at bounding box center [322, 420] width 95 height 20
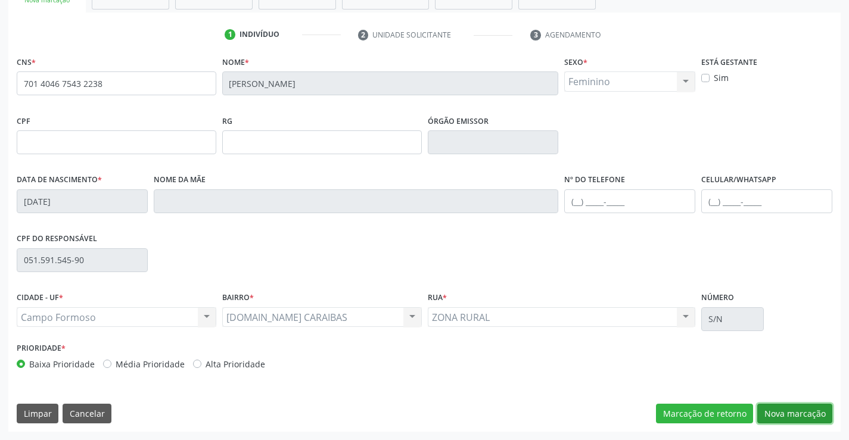
click at [804, 415] on button "Nova marcação" at bounding box center [794, 414] width 75 height 20
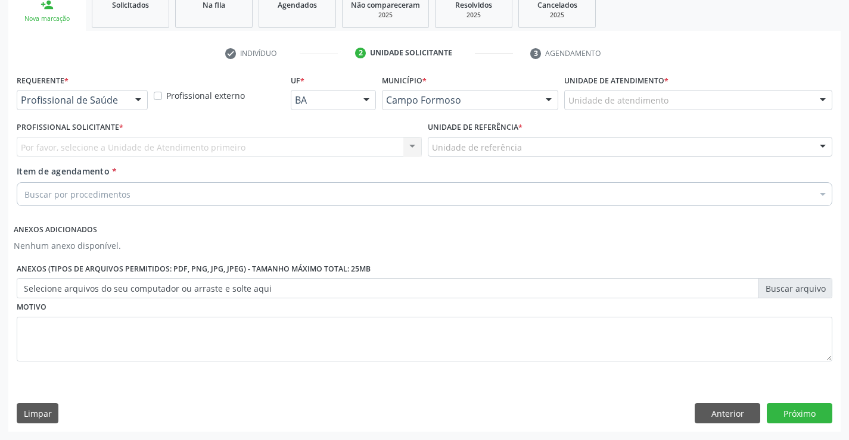
drag, startPoint x: 130, startPoint y: 101, endPoint x: 129, endPoint y: 114, distance: 13.1
click at [129, 107] on div "Profissional de Saúde Profissional de Saúde Paciente Nenhum resultado encontrad…" at bounding box center [82, 100] width 131 height 20
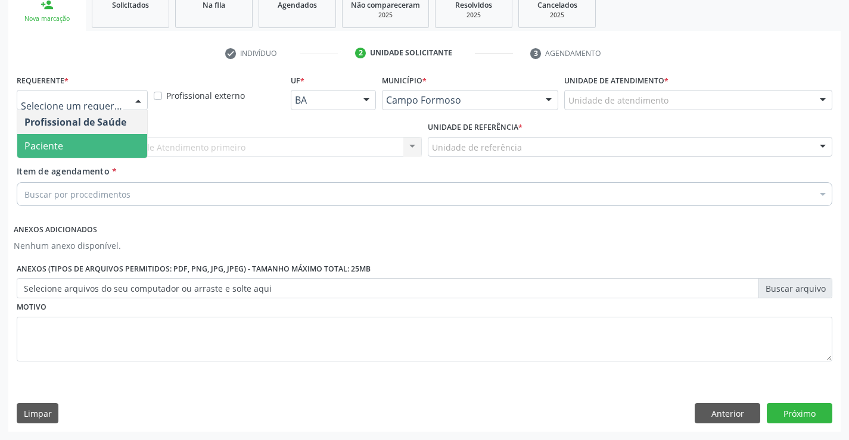
click at [129, 150] on span "Paciente" at bounding box center [82, 146] width 130 height 24
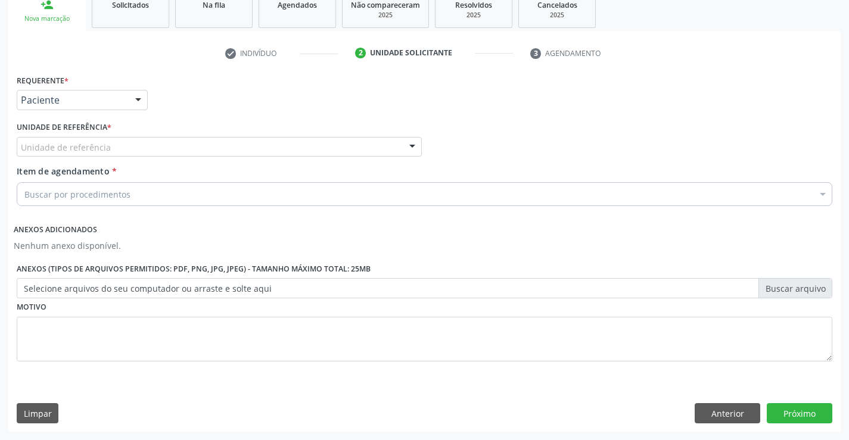
click at [187, 150] on div "Unidade de referência" at bounding box center [219, 147] width 405 height 20
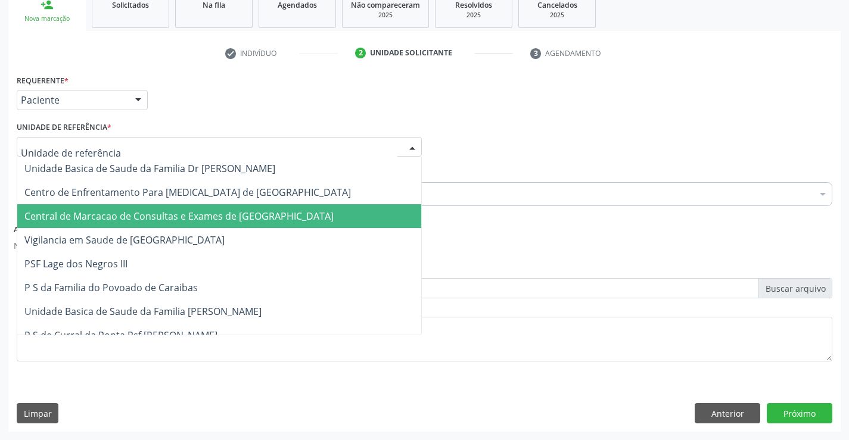
click at [186, 219] on span "Central de Marcacao de Consultas e Exames de [GEOGRAPHIC_DATA]" at bounding box center [178, 216] width 309 height 13
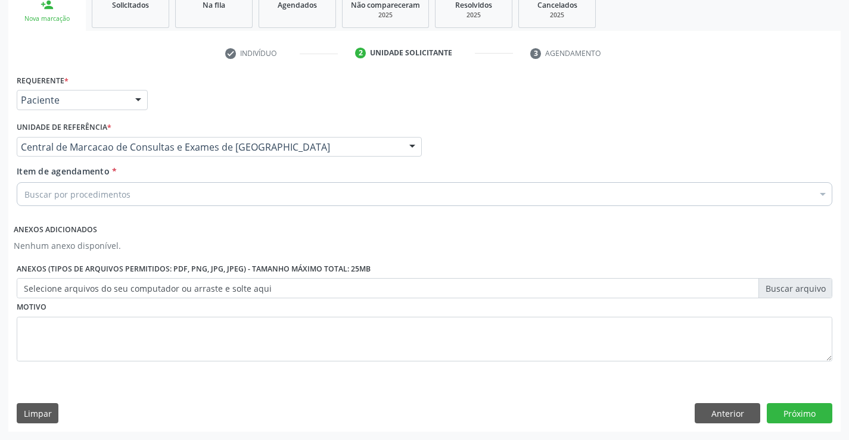
click at [181, 195] on div "Buscar por procedimentos" at bounding box center [425, 194] width 816 height 24
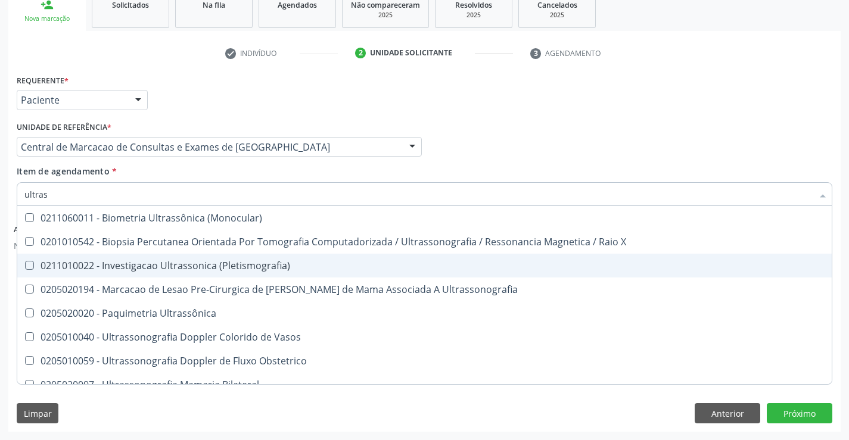
type input "ultrass"
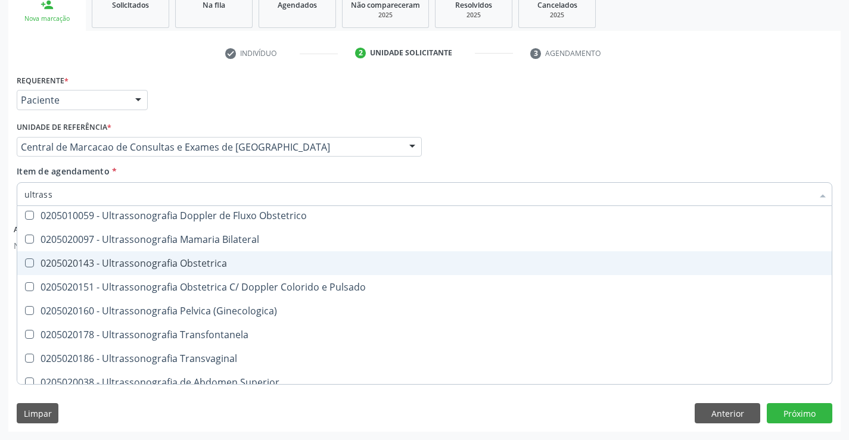
scroll to position [179, 0]
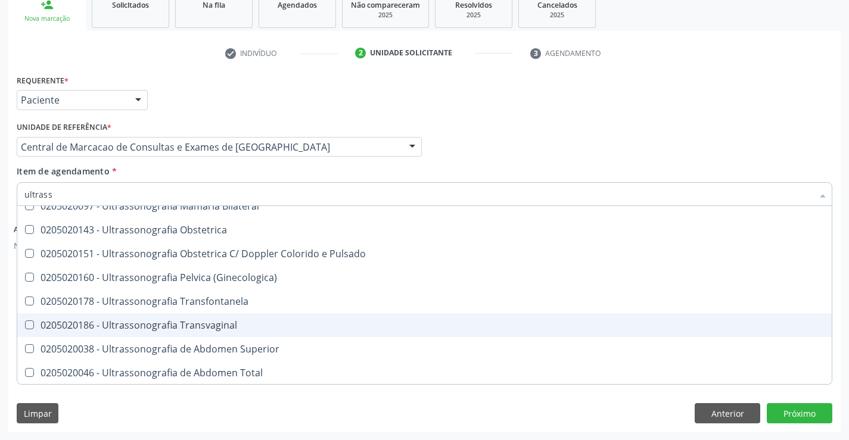
click at [273, 315] on span "0205020186 - Ultrassonografia Transvaginal" at bounding box center [424, 325] width 815 height 24
checkbox Transvaginal "true"
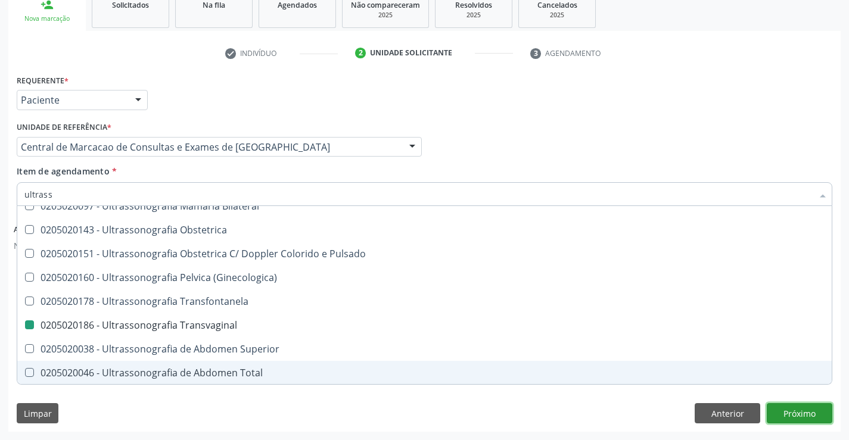
click at [810, 411] on button "Próximo" at bounding box center [800, 413] width 66 height 20
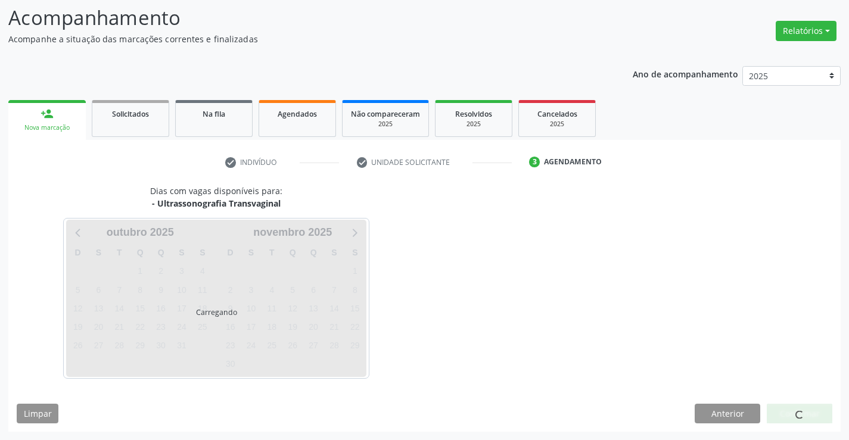
scroll to position [0, 0]
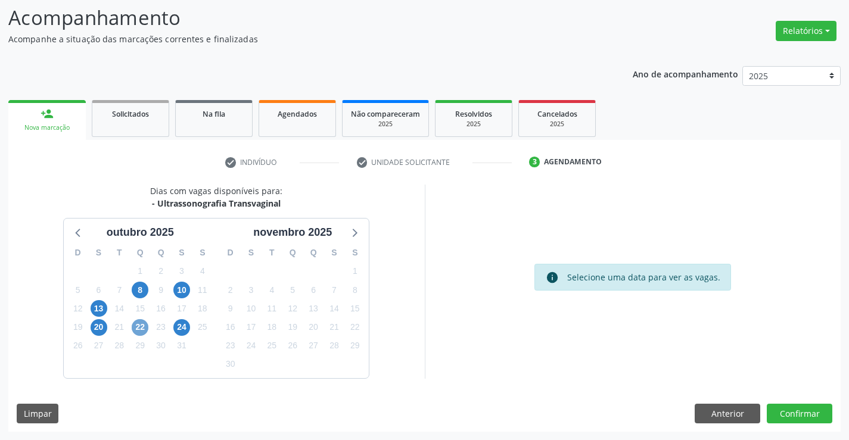
click at [144, 332] on span "22" at bounding box center [140, 327] width 17 height 17
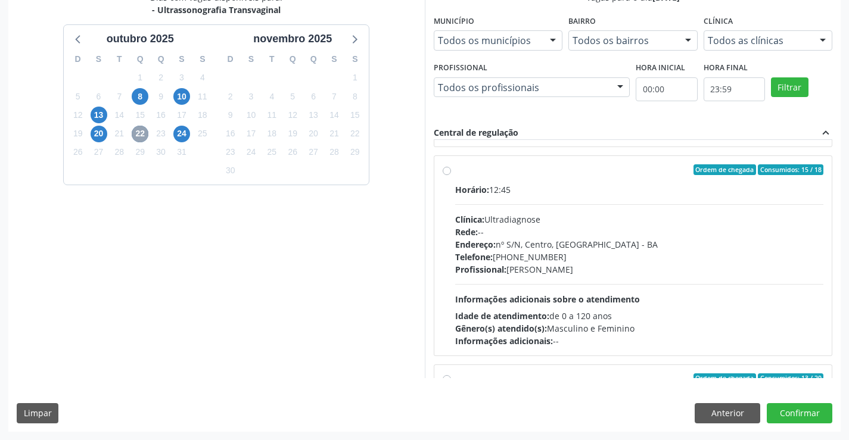
scroll to position [605, 0]
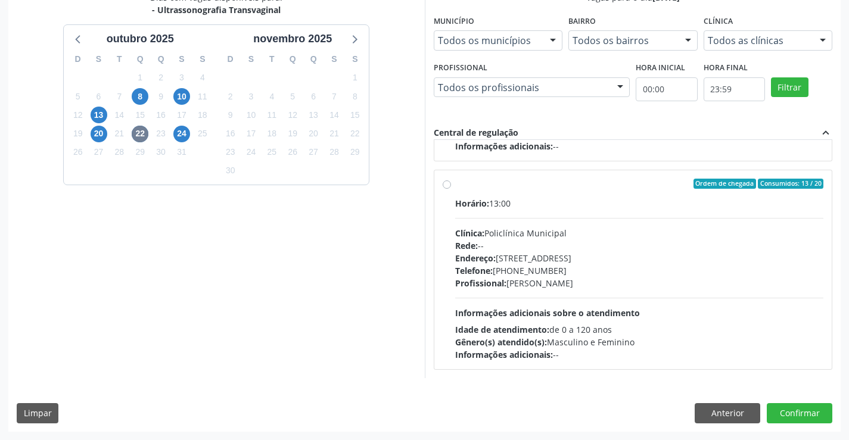
click at [661, 273] on div "Telefone: [PHONE_NUMBER]" at bounding box center [639, 271] width 369 height 13
click at [451, 189] on input "Ordem de chegada Consumidos: 13 / 20 Horário: 13:00 Clínica: Policlínica Munici…" at bounding box center [447, 184] width 8 height 11
radio input "true"
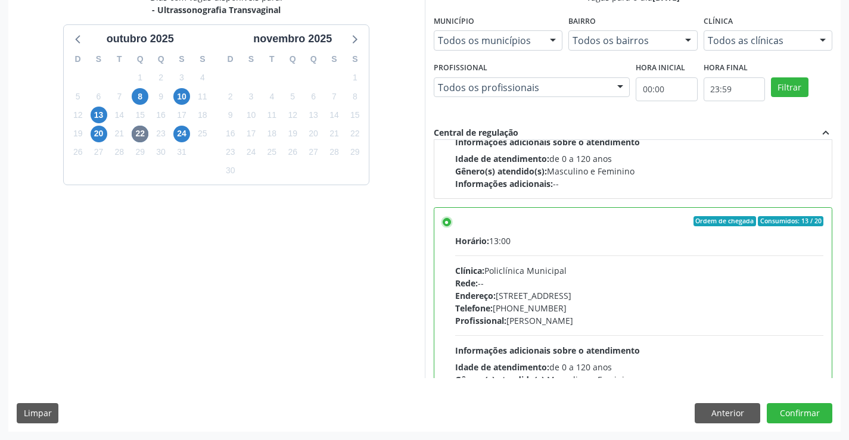
scroll to position [567, 0]
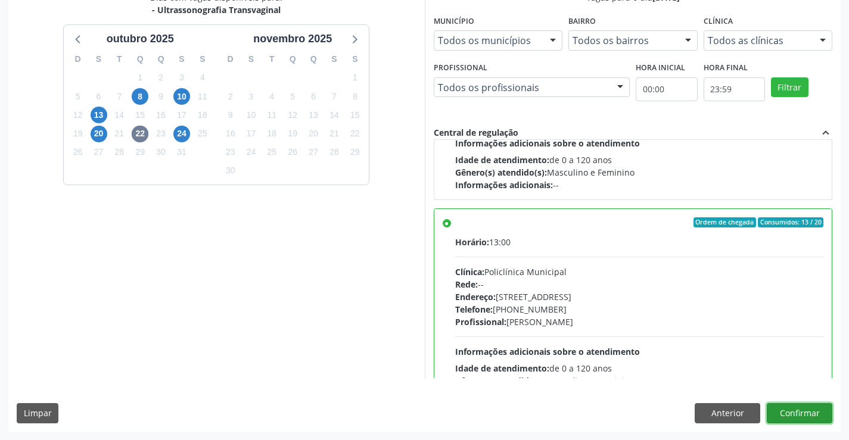
click at [790, 417] on button "Confirmar" at bounding box center [800, 413] width 66 height 20
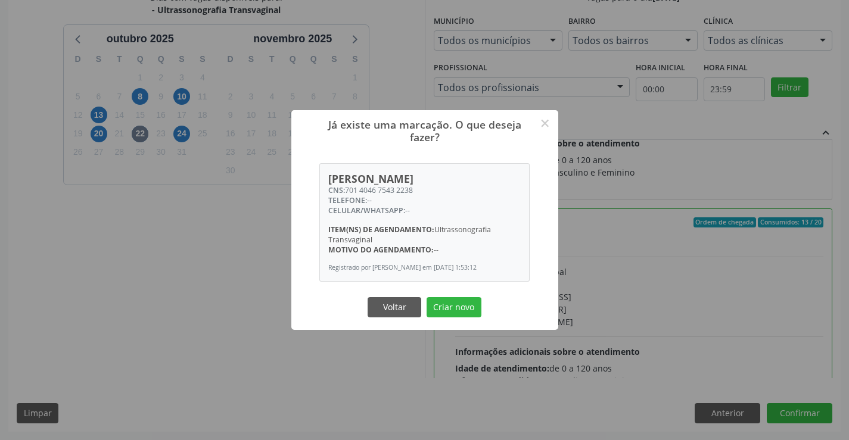
click at [427, 297] on button "Criar novo" at bounding box center [454, 307] width 55 height 20
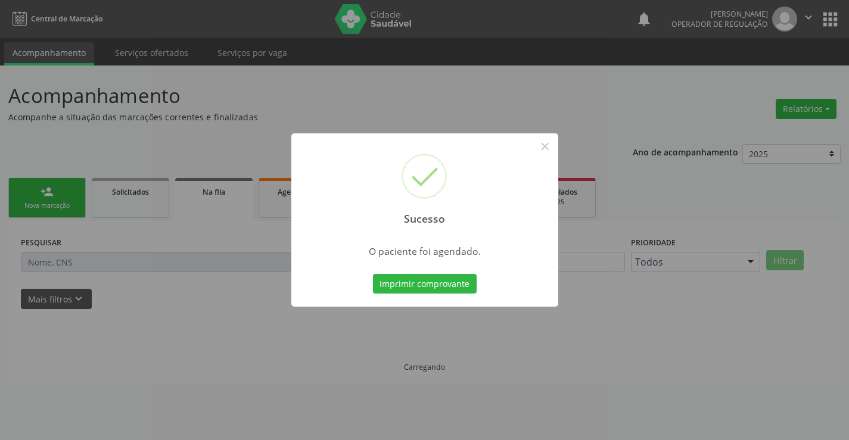
scroll to position [0, 0]
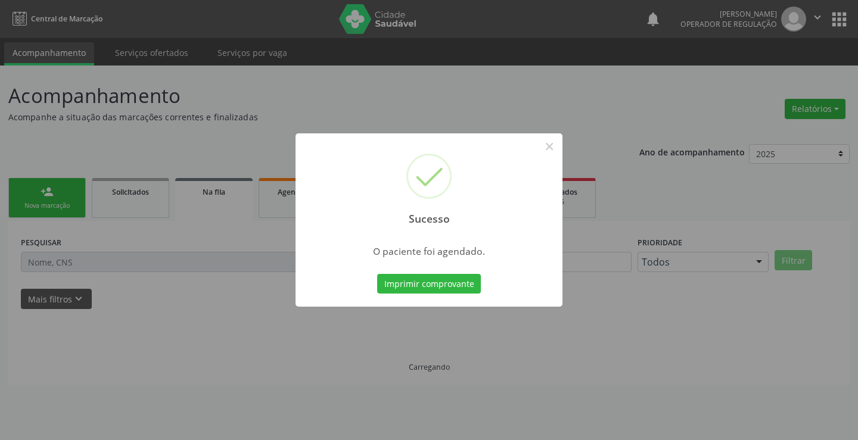
click at [377, 274] on button "Imprimir comprovante" at bounding box center [429, 284] width 104 height 20
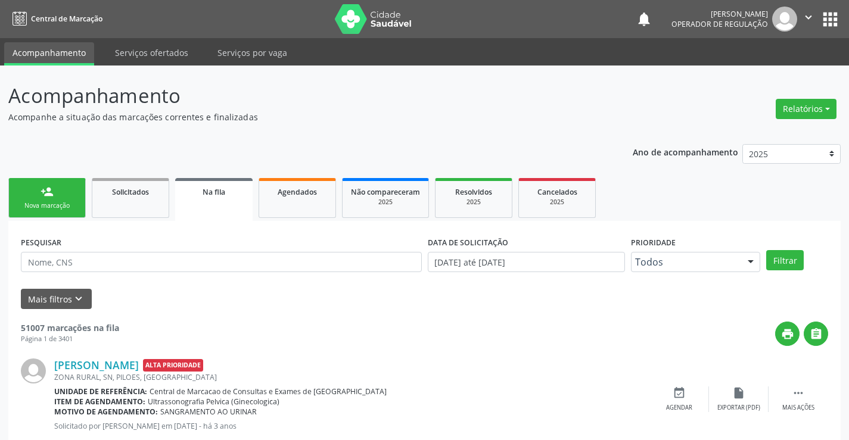
click at [44, 187] on div "person_add" at bounding box center [47, 191] width 13 height 13
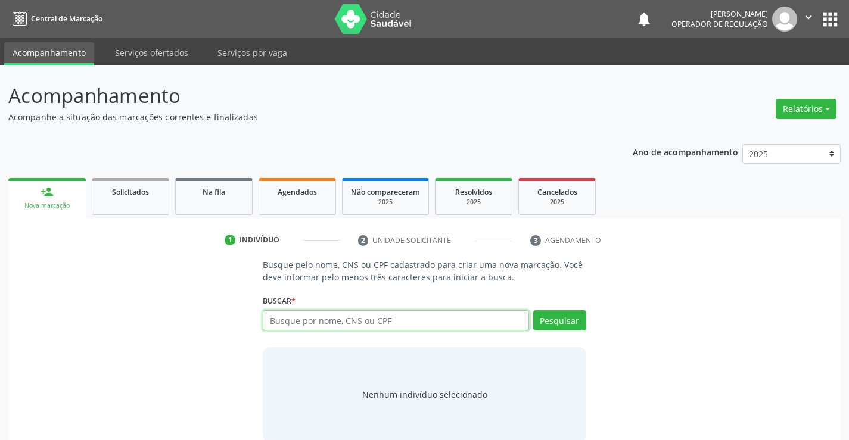
click at [424, 320] on input "text" at bounding box center [396, 320] width 266 height 20
type input "704207744751782"
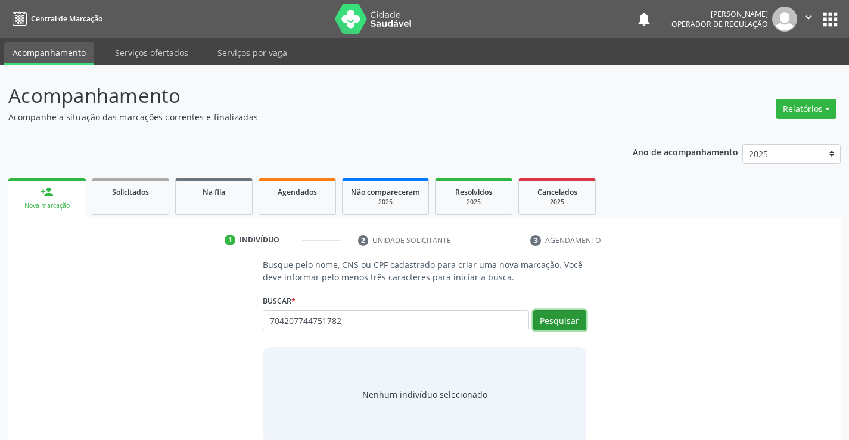
click at [540, 315] on button "Pesquisar" at bounding box center [559, 320] width 53 height 20
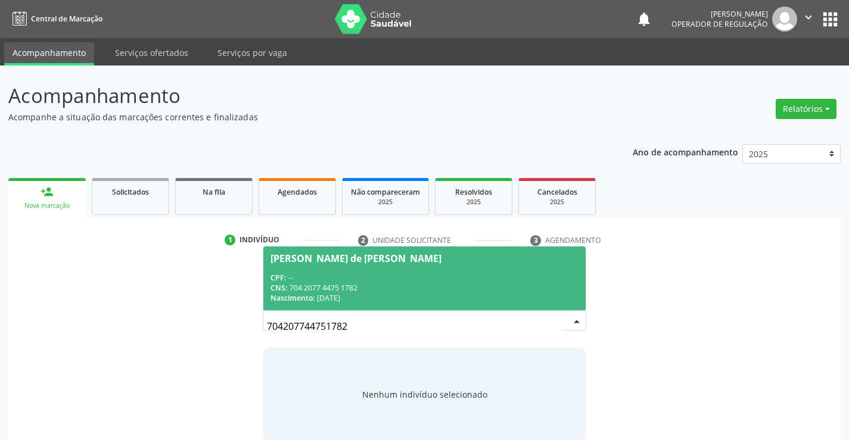
click at [473, 277] on div "CPF: --" at bounding box center [424, 278] width 307 height 10
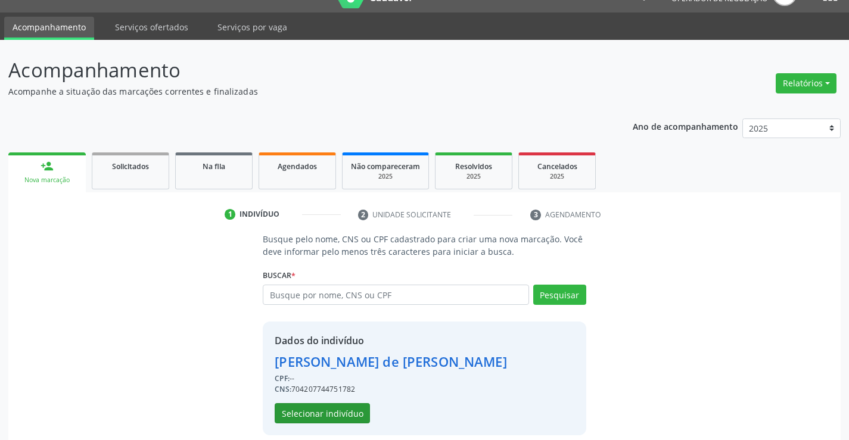
scroll to position [38, 0]
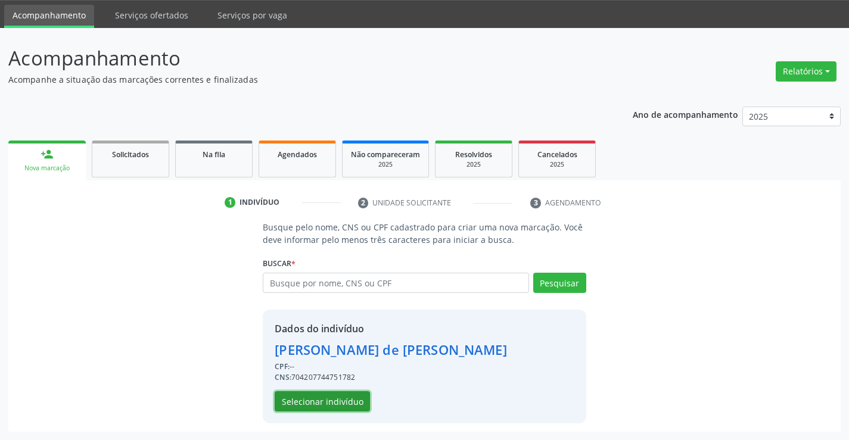
click at [323, 406] on button "Selecionar indivíduo" at bounding box center [322, 401] width 95 height 20
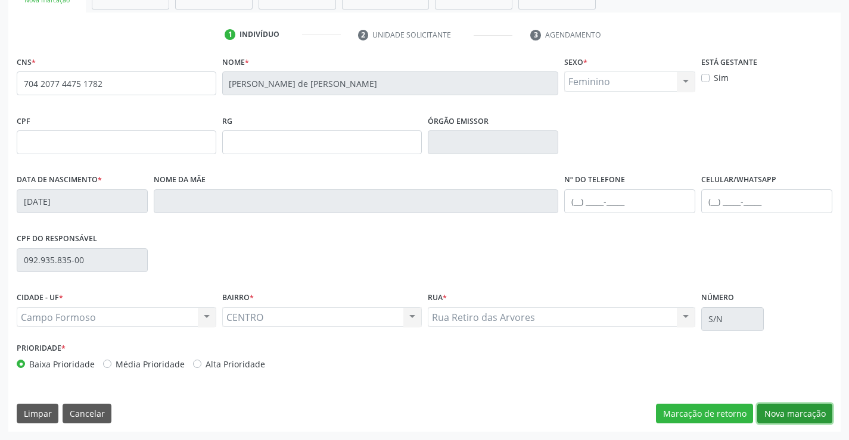
click at [767, 407] on button "Nova marcação" at bounding box center [794, 414] width 75 height 20
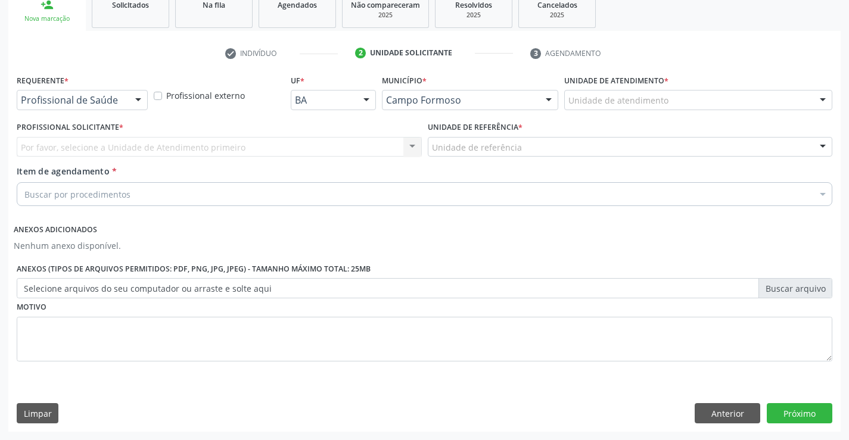
scroll to position [187, 0]
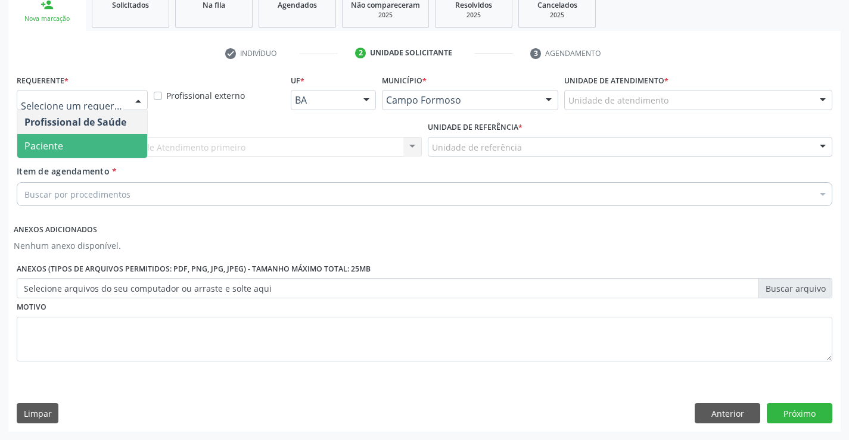
drag, startPoint x: 79, startPoint y: 137, endPoint x: 142, endPoint y: 148, distance: 63.5
click at [78, 138] on span "Paciente" at bounding box center [82, 146] width 130 height 24
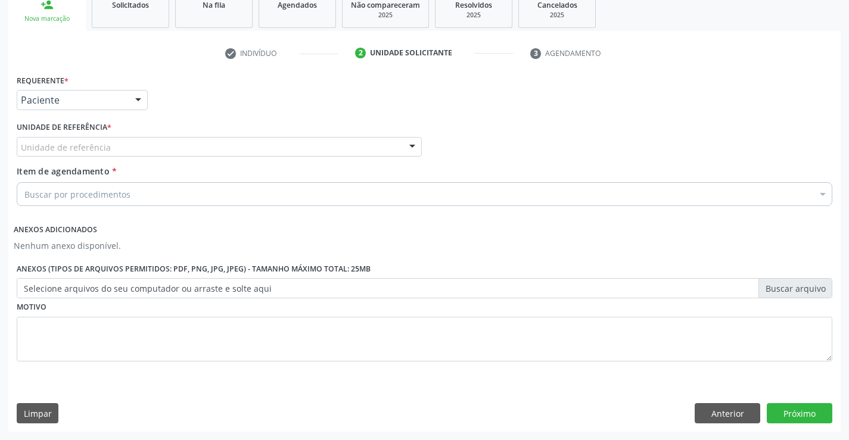
drag, startPoint x: 145, startPoint y: 147, endPoint x: 156, endPoint y: 175, distance: 30.0
click at [146, 147] on div "Unidade de referência" at bounding box center [219, 147] width 405 height 20
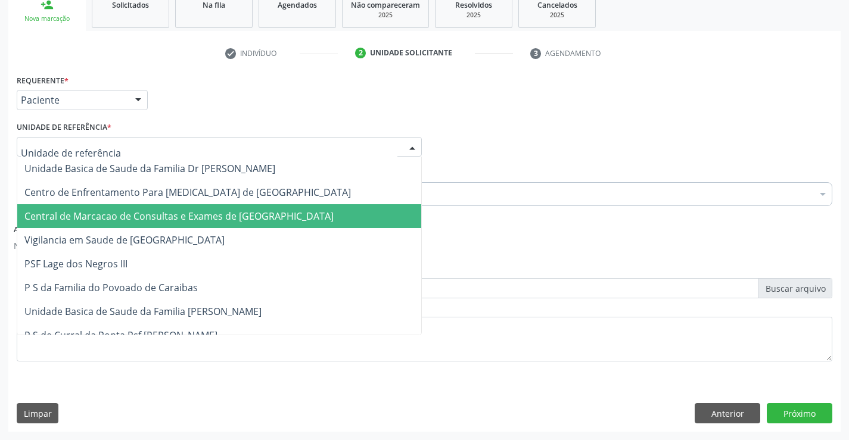
click at [162, 210] on span "Central de Marcacao de Consultas e Exames de [GEOGRAPHIC_DATA]" at bounding box center [178, 216] width 309 height 13
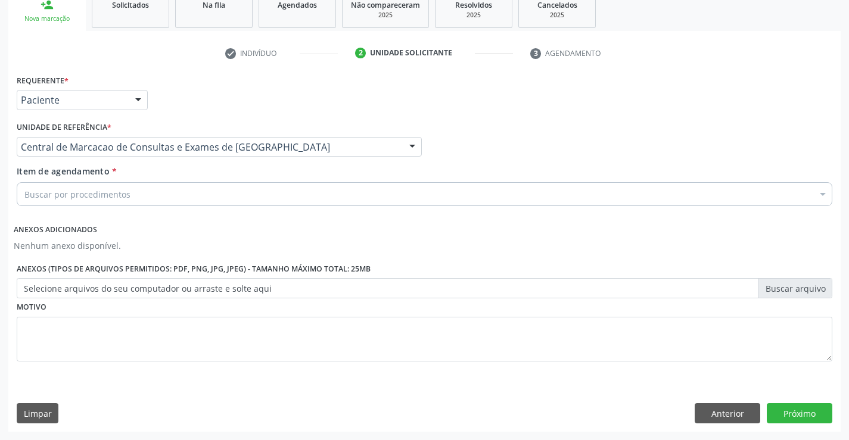
click at [164, 186] on div "Buscar por procedimentos" at bounding box center [425, 194] width 816 height 24
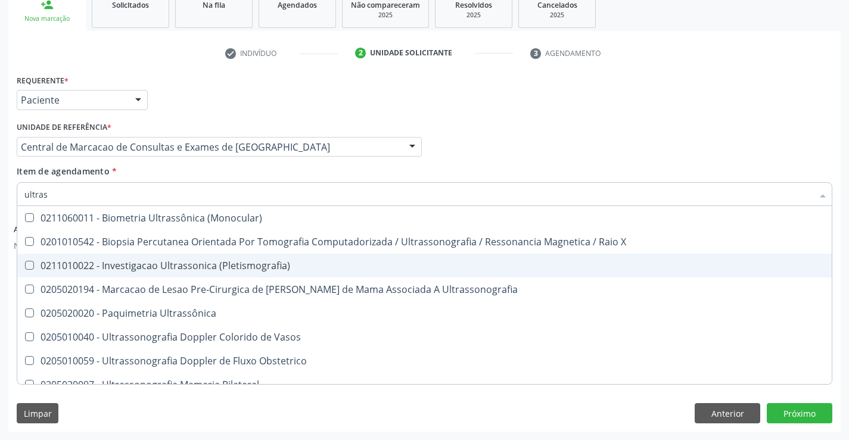
type input "ultrass"
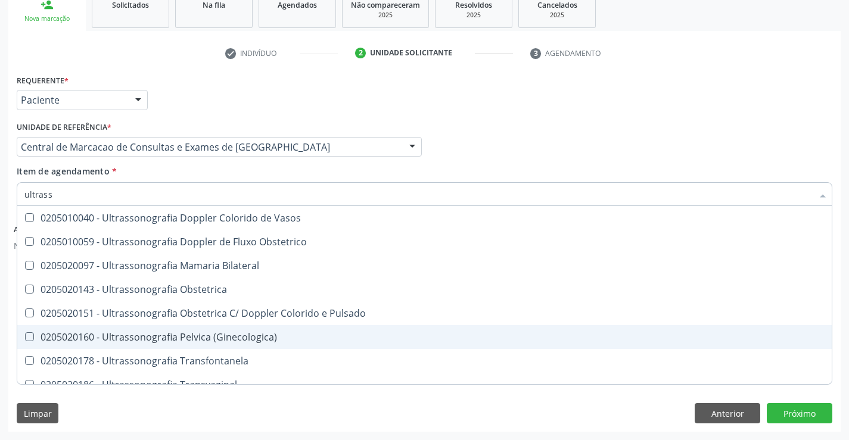
scroll to position [179, 0]
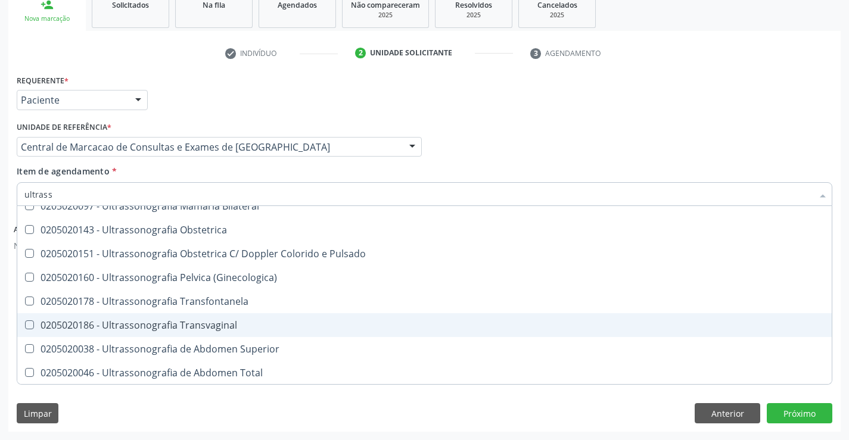
click at [256, 325] on div "0205020186 - Ultrassonografia Transvaginal" at bounding box center [424, 326] width 800 height 10
checkbox Transvaginal "true"
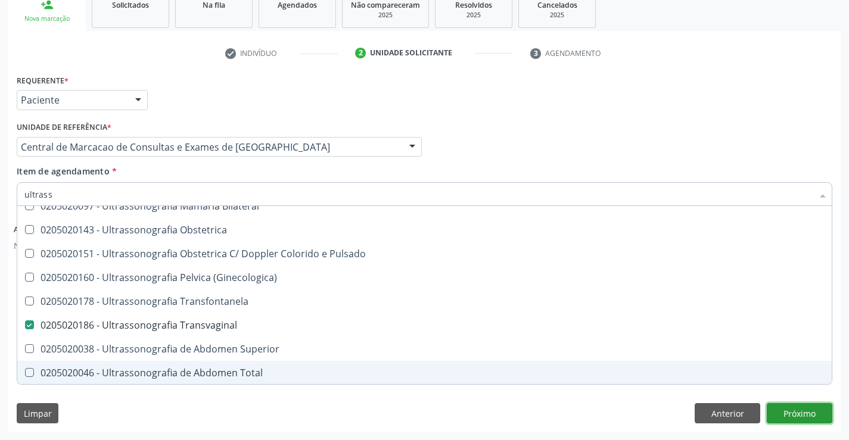
click at [812, 408] on button "Próximo" at bounding box center [800, 413] width 66 height 20
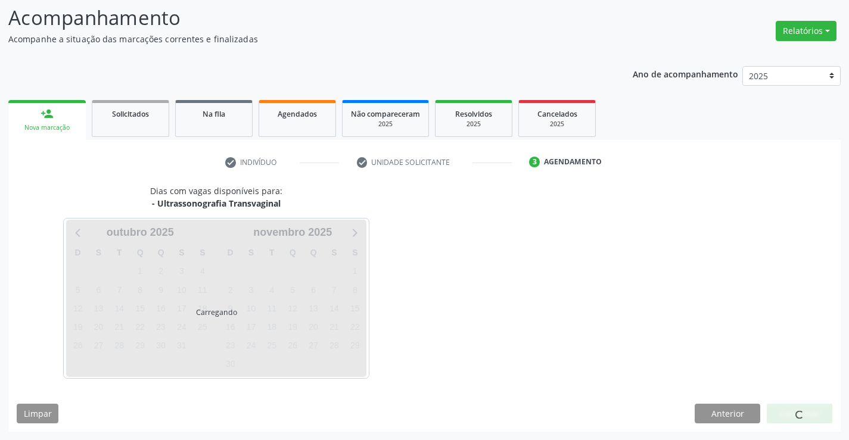
scroll to position [0, 0]
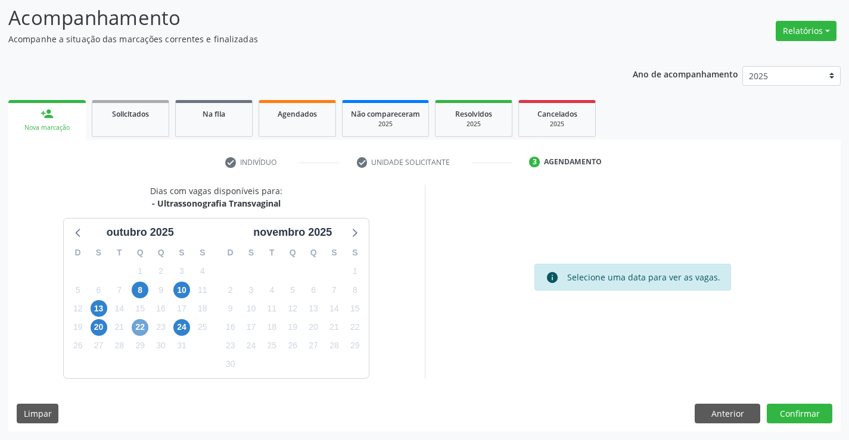
click at [138, 328] on span "22" at bounding box center [140, 327] width 17 height 17
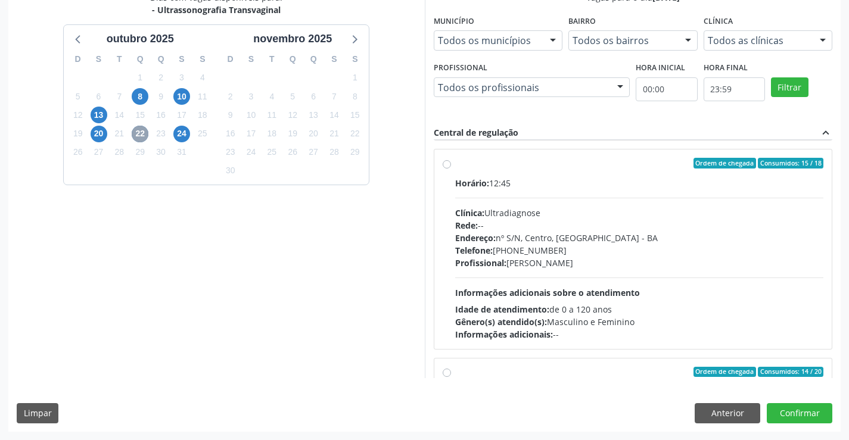
scroll to position [605, 0]
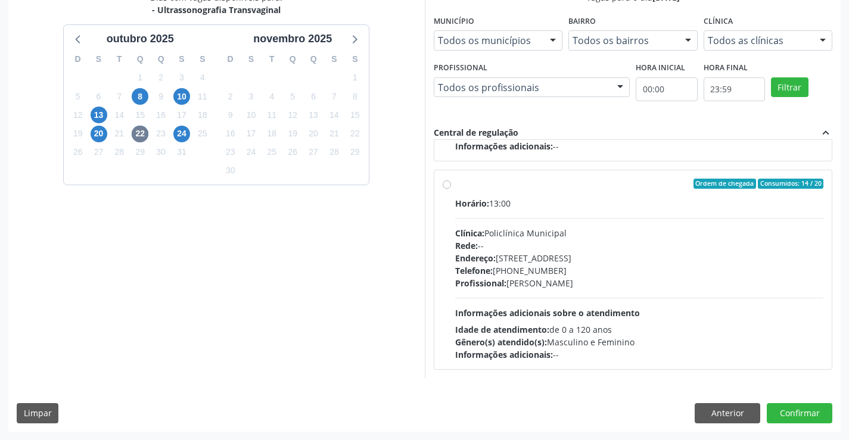
click at [592, 250] on div "Rede: --" at bounding box center [639, 246] width 369 height 13
click at [451, 189] on input "Ordem de chegada Consumidos: 14 / 20 Horário: 13:00 Clínica: Policlínica Munici…" at bounding box center [447, 184] width 8 height 11
radio input "true"
click at [787, 406] on button "Confirmar" at bounding box center [800, 413] width 66 height 20
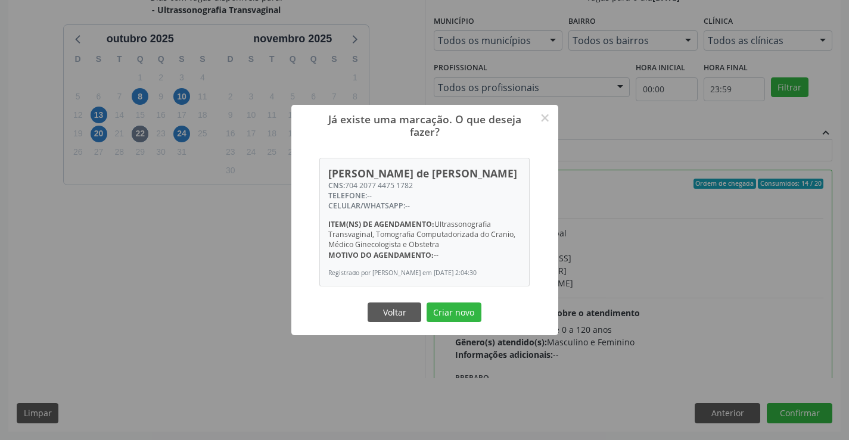
click at [427, 303] on button "Criar novo" at bounding box center [454, 313] width 55 height 20
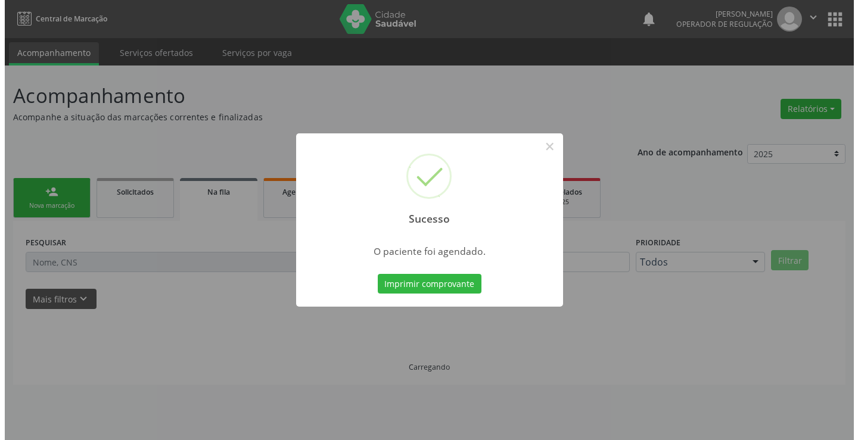
scroll to position [0, 0]
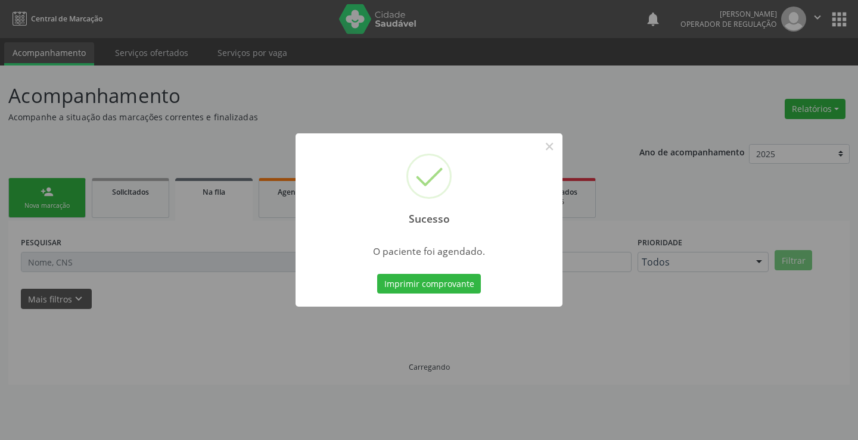
click at [377, 274] on button "Imprimir comprovante" at bounding box center [429, 284] width 104 height 20
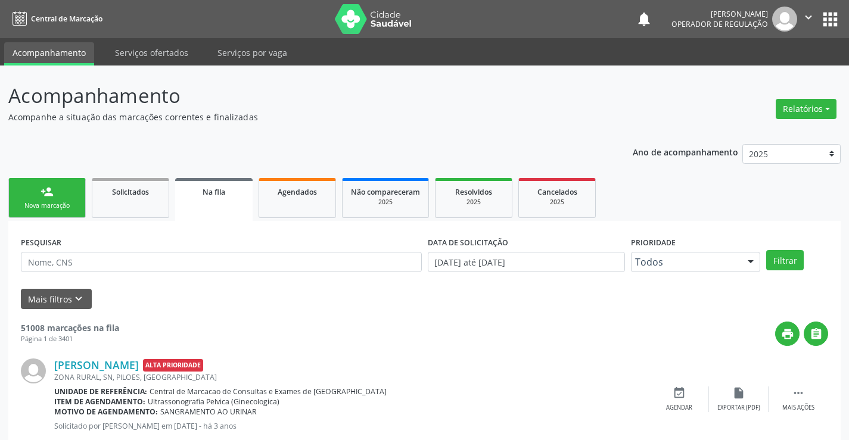
click at [63, 194] on link "person_add Nova marcação" at bounding box center [46, 198] width 77 height 40
click at [64, 194] on link "person_add Nova marcação" at bounding box center [46, 198] width 77 height 40
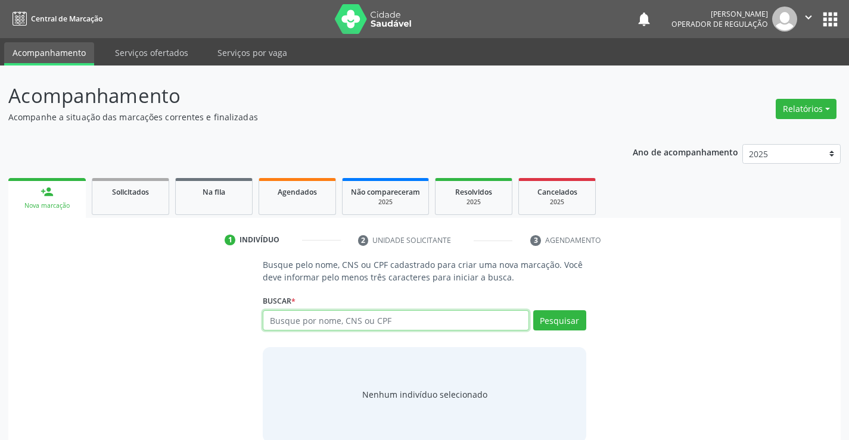
click at [347, 319] on input "text" at bounding box center [396, 320] width 266 height 20
type input "700701939139471"
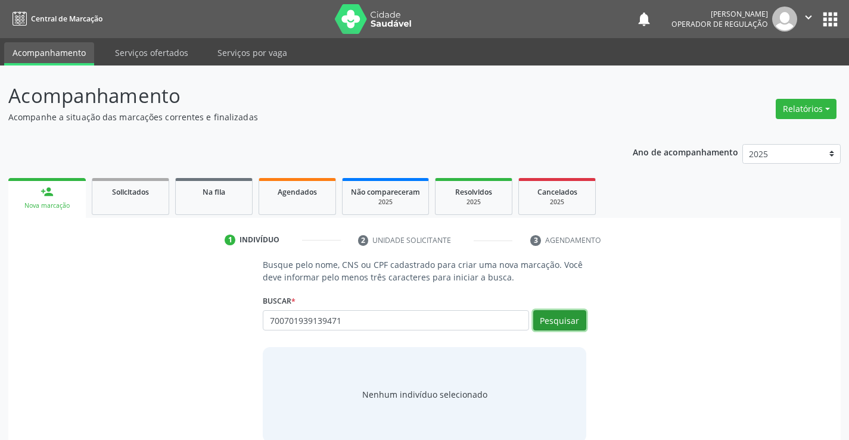
click at [570, 320] on button "Pesquisar" at bounding box center [559, 320] width 53 height 20
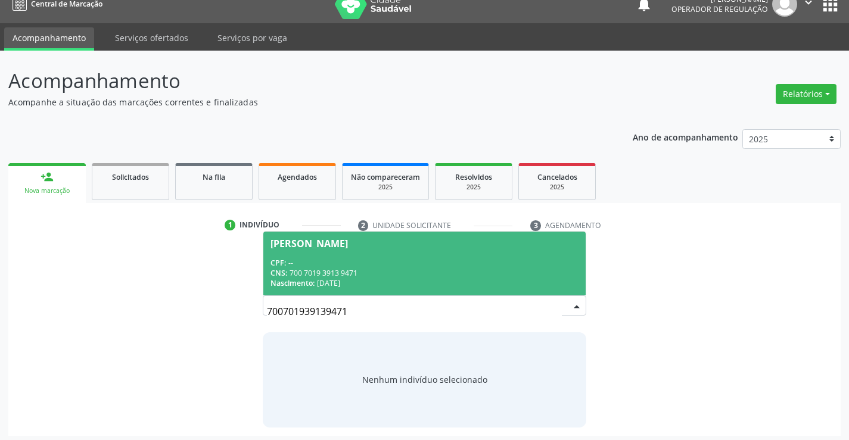
scroll to position [19, 0]
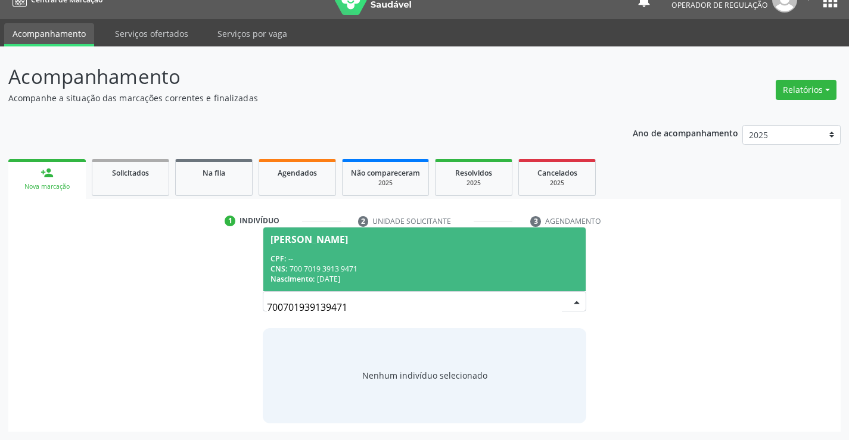
drag, startPoint x: 404, startPoint y: 266, endPoint x: 446, endPoint y: 320, distance: 68.4
click at [405, 266] on div "CNS: 700 7019 3913 9471" at bounding box center [424, 269] width 307 height 10
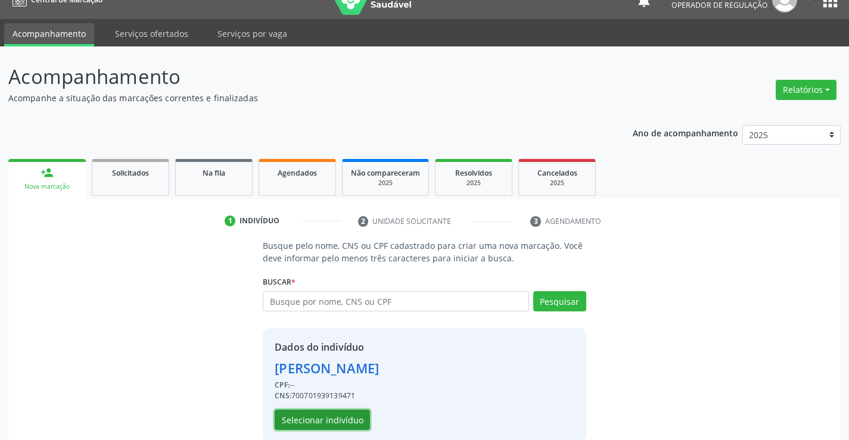
click at [358, 418] on button "Selecionar indivíduo" at bounding box center [322, 420] width 95 height 20
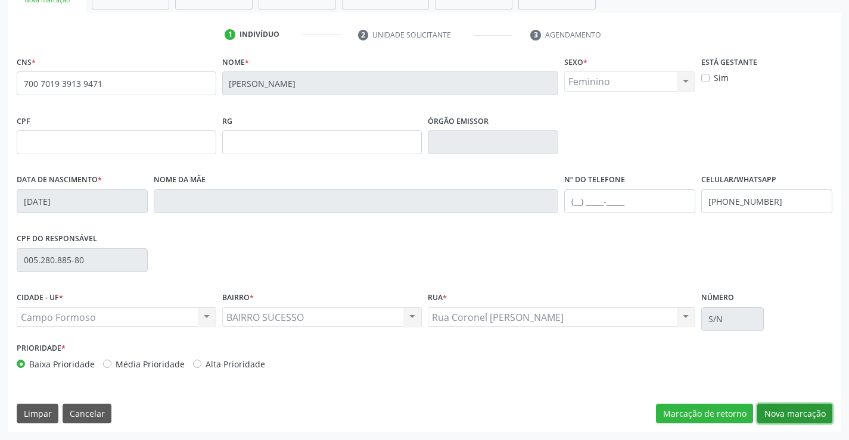
click at [786, 417] on button "Nova marcação" at bounding box center [794, 414] width 75 height 20
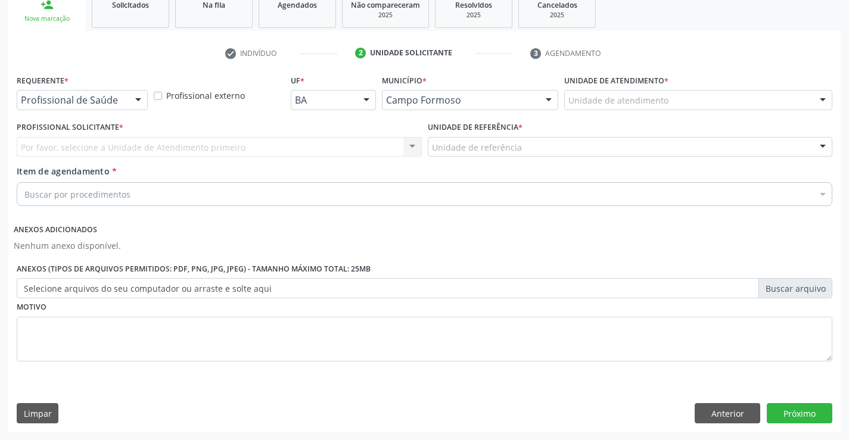
drag, startPoint x: 120, startPoint y: 103, endPoint x: 113, endPoint y: 122, distance: 20.4
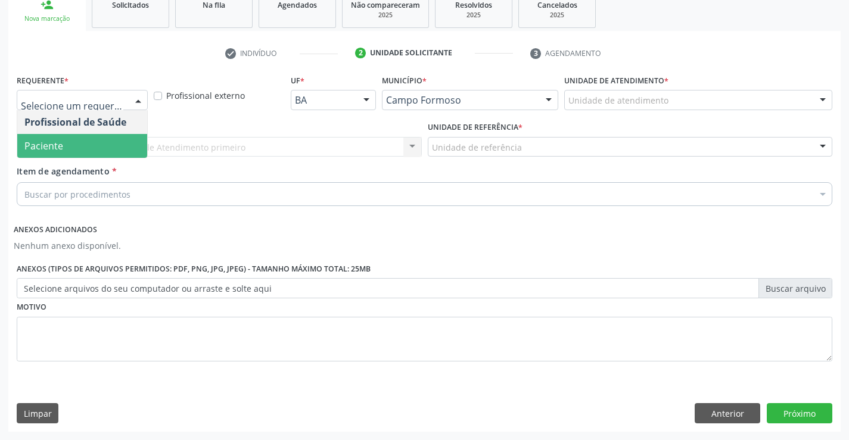
click at [100, 148] on span "Paciente" at bounding box center [82, 146] width 130 height 24
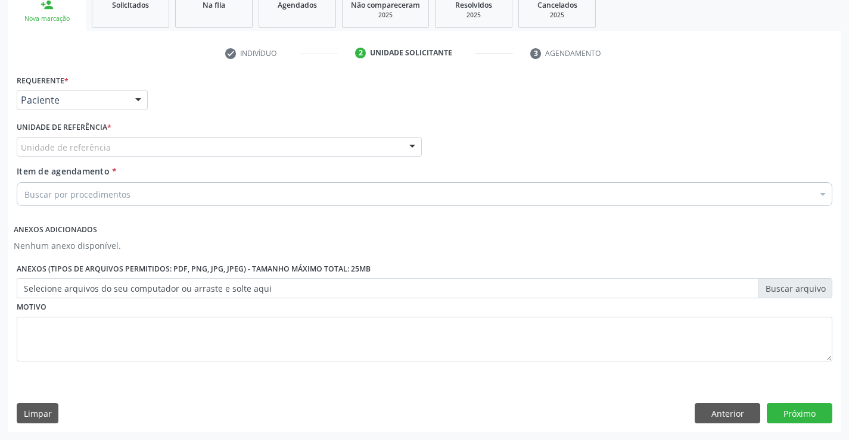
click at [126, 151] on div "Unidade de referência" at bounding box center [219, 147] width 405 height 20
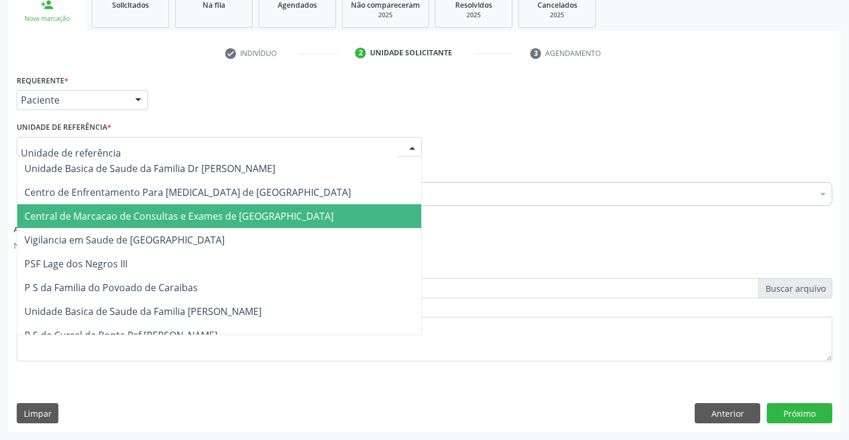
drag, startPoint x: 142, startPoint y: 221, endPoint x: 141, endPoint y: 214, distance: 7.2
click at [141, 220] on span "Central de Marcacao de Consultas e Exames de [GEOGRAPHIC_DATA]" at bounding box center [178, 216] width 309 height 13
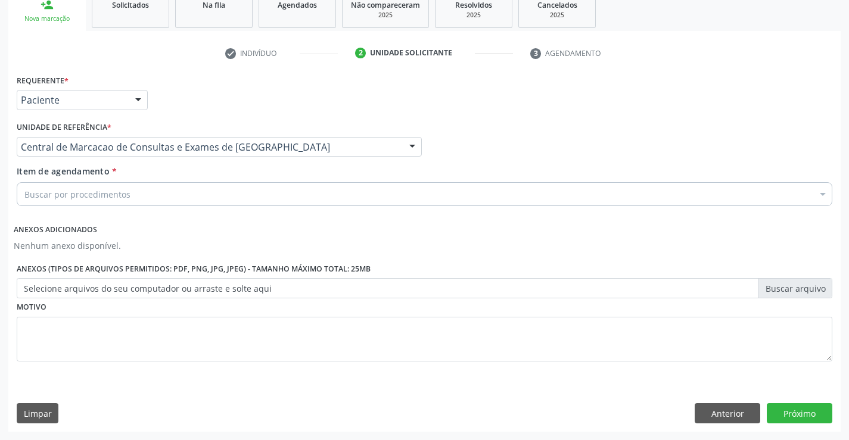
click at [144, 197] on div "Buscar por procedimentos" at bounding box center [425, 194] width 816 height 24
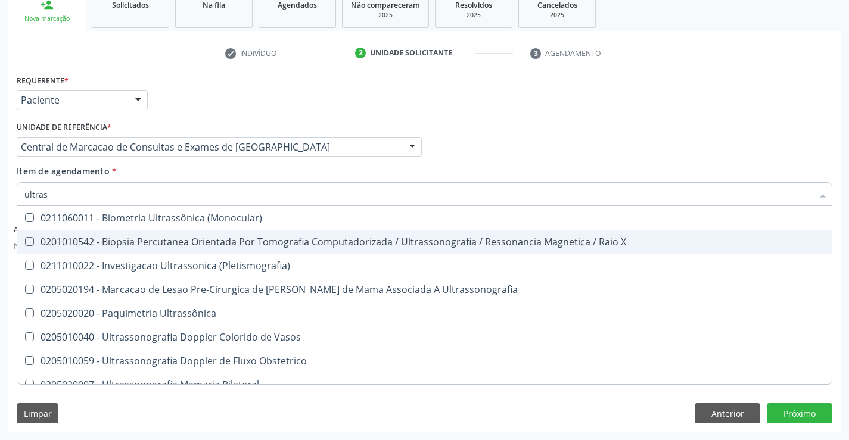
type input "ultrass"
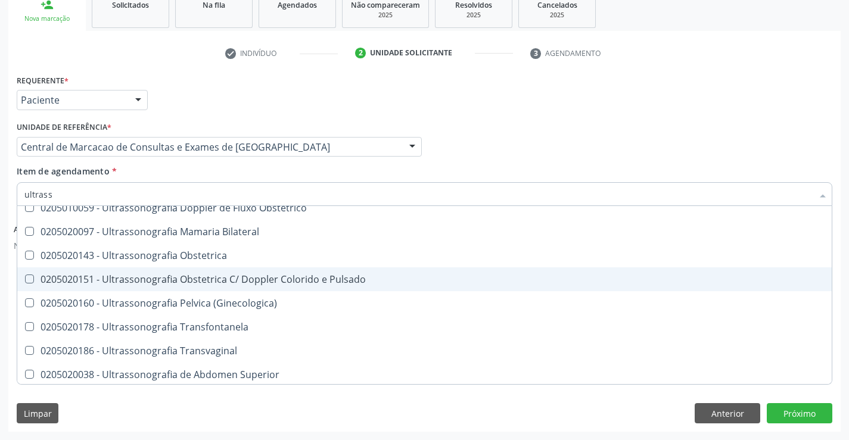
scroll to position [179, 0]
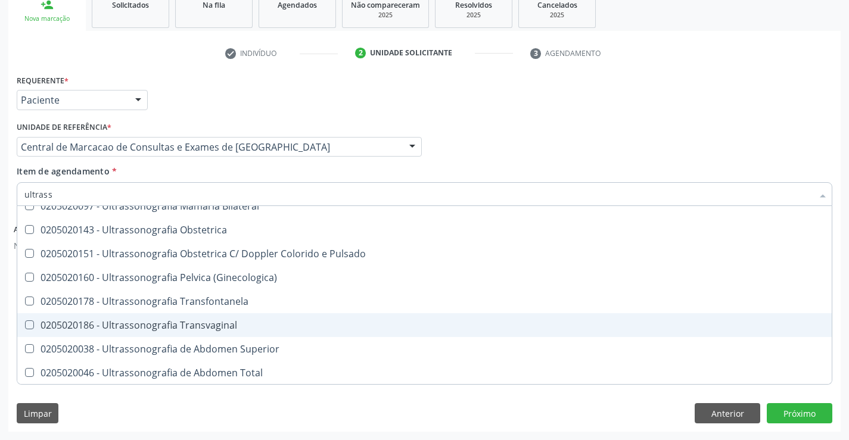
drag, startPoint x: 223, startPoint y: 325, endPoint x: 216, endPoint y: 324, distance: 7.2
click at [222, 325] on div "0205020186 - Ultrassonografia Transvaginal" at bounding box center [424, 326] width 800 height 10
checkbox Transvaginal "true"
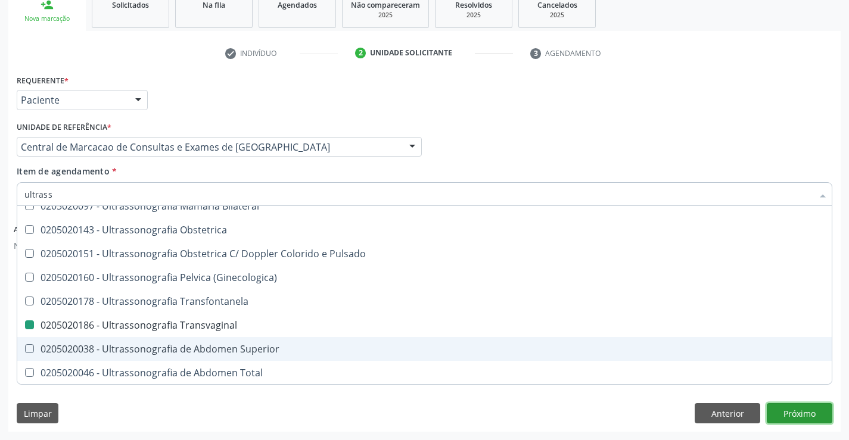
click at [799, 418] on button "Próximo" at bounding box center [800, 413] width 66 height 20
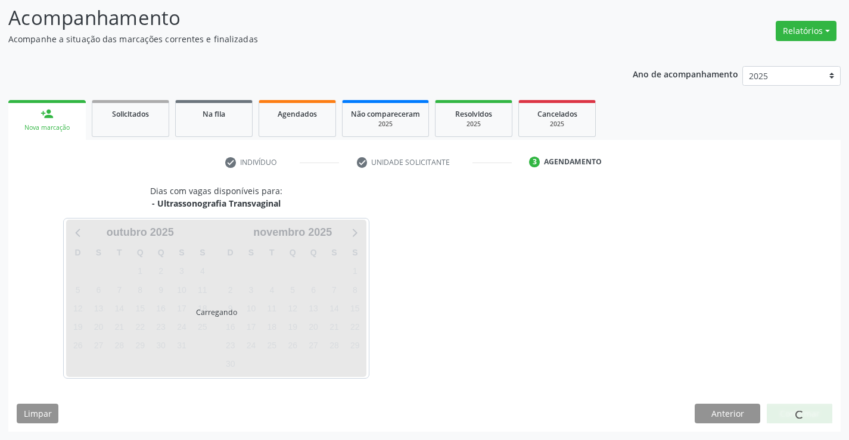
scroll to position [78, 0]
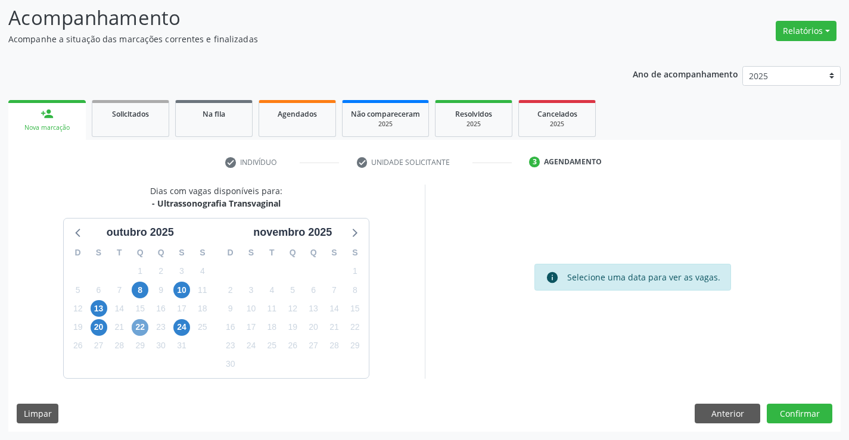
click at [138, 322] on span "22" at bounding box center [140, 327] width 17 height 17
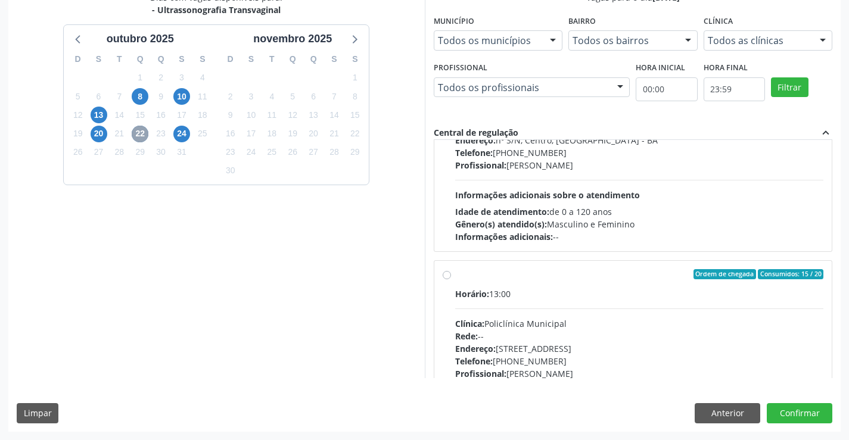
scroll to position [605, 0]
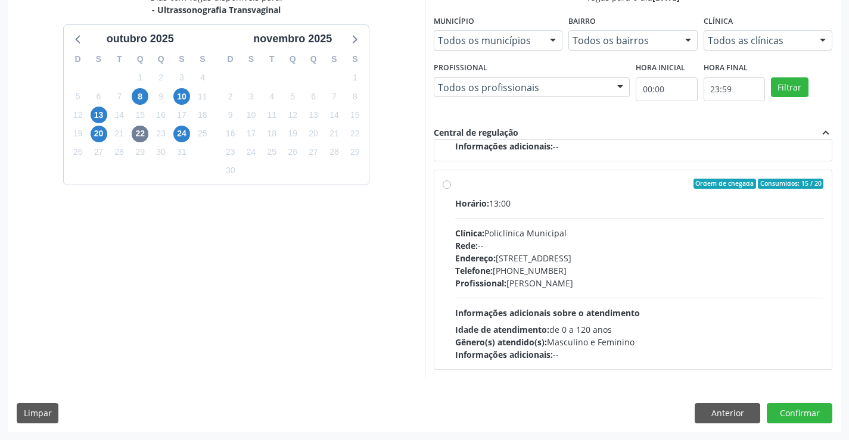
click at [615, 278] on div "Profissional: [PERSON_NAME]" at bounding box center [639, 283] width 369 height 13
click at [451, 189] on input "Ordem de chegada Consumidos: 15 / 20 Horário: 13:00 Clínica: Policlínica Munici…" at bounding box center [447, 184] width 8 height 11
radio input "true"
click at [816, 415] on button "Confirmar" at bounding box center [800, 413] width 66 height 20
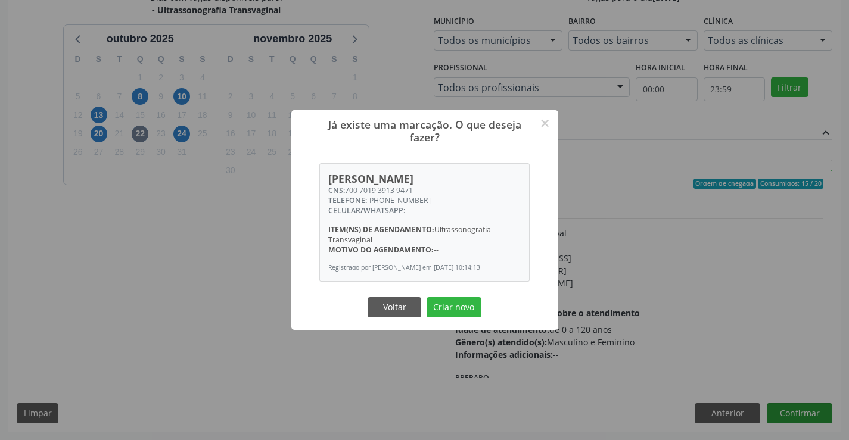
click at [427, 297] on button "Criar novo" at bounding box center [454, 307] width 55 height 20
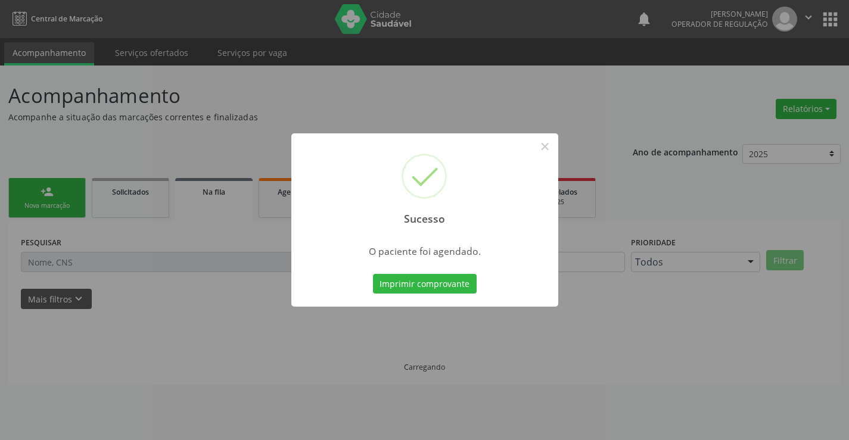
scroll to position [0, 0]
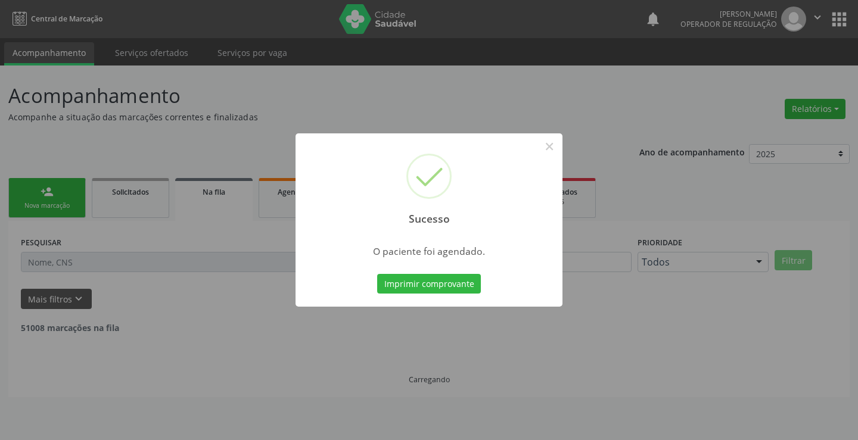
click at [377, 274] on button "Imprimir comprovante" at bounding box center [429, 284] width 104 height 20
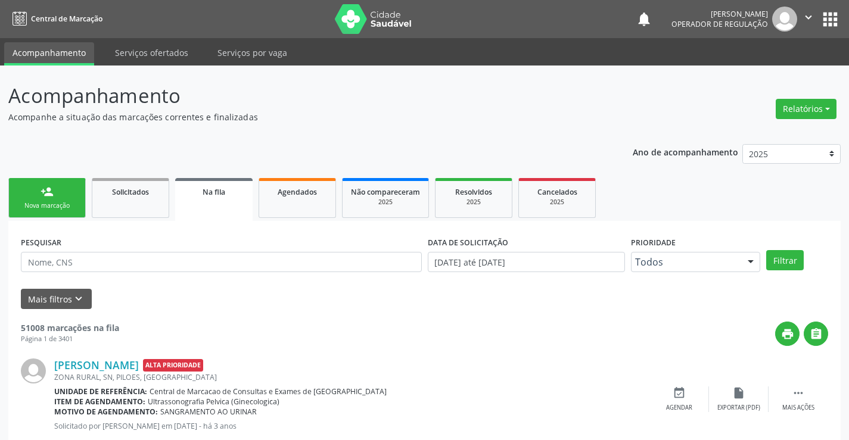
click at [42, 195] on div "person_add" at bounding box center [47, 191] width 13 height 13
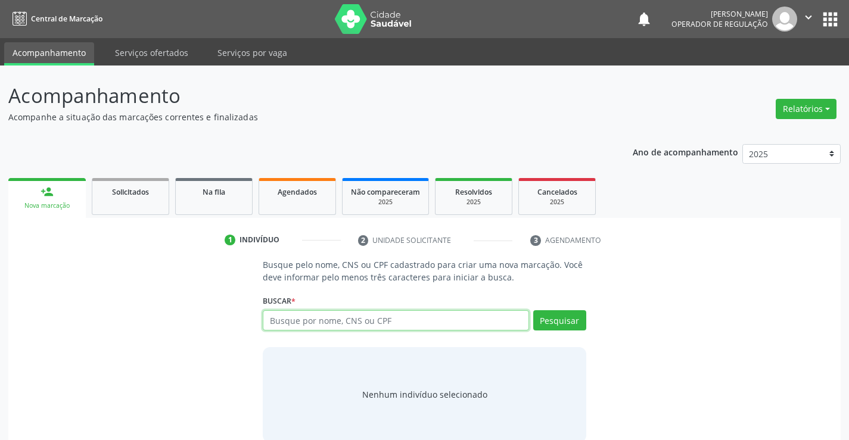
click at [324, 315] on input "text" at bounding box center [396, 320] width 266 height 20
type input "706001360143142"
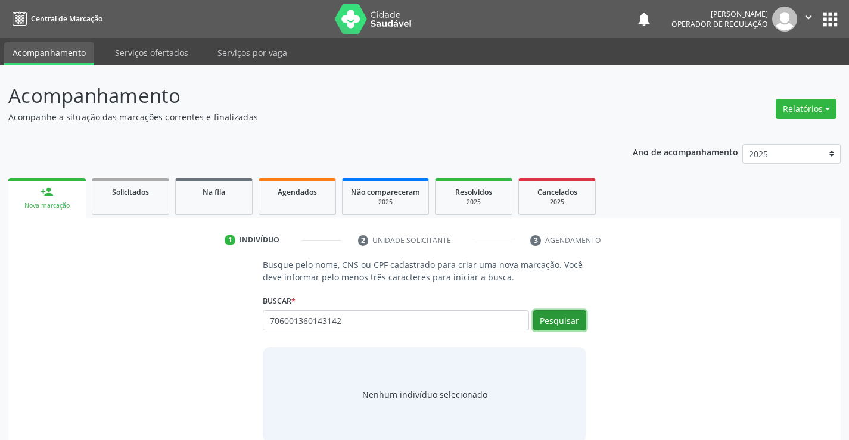
click at [552, 320] on button "Pesquisar" at bounding box center [559, 320] width 53 height 20
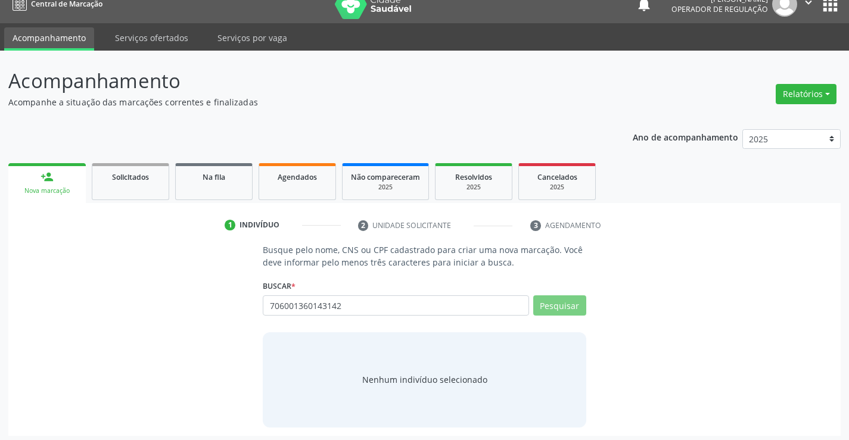
scroll to position [19, 0]
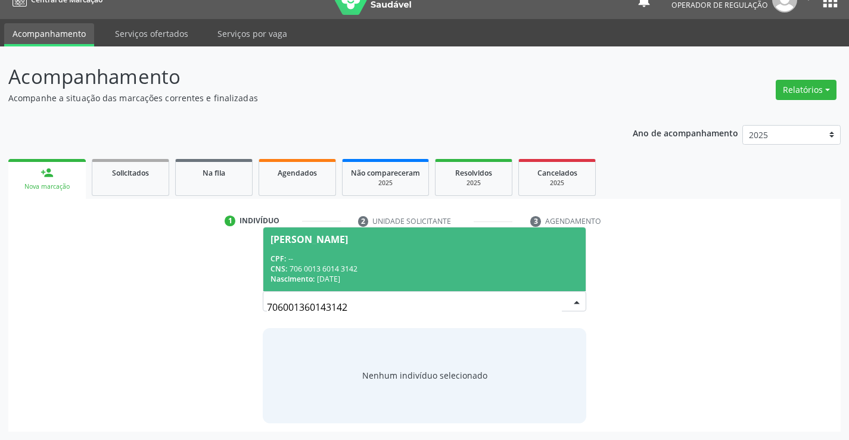
click at [491, 272] on div "CNS: 706 0013 6014 3142" at bounding box center [424, 269] width 307 height 10
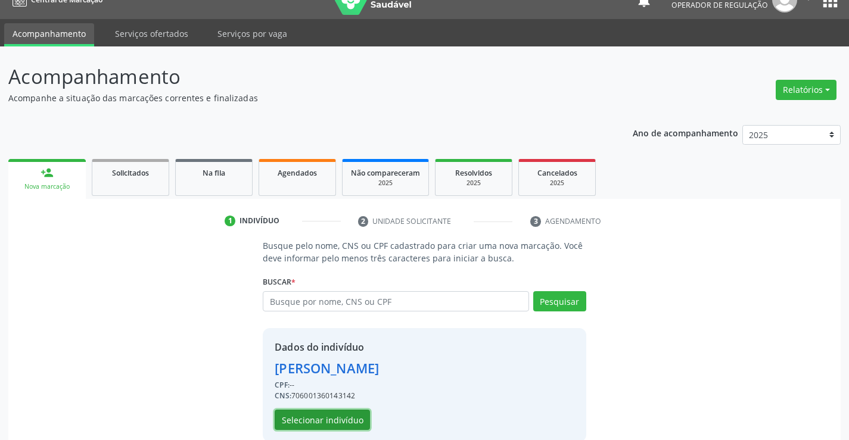
click at [343, 415] on button "Selecionar indivíduo" at bounding box center [322, 420] width 95 height 20
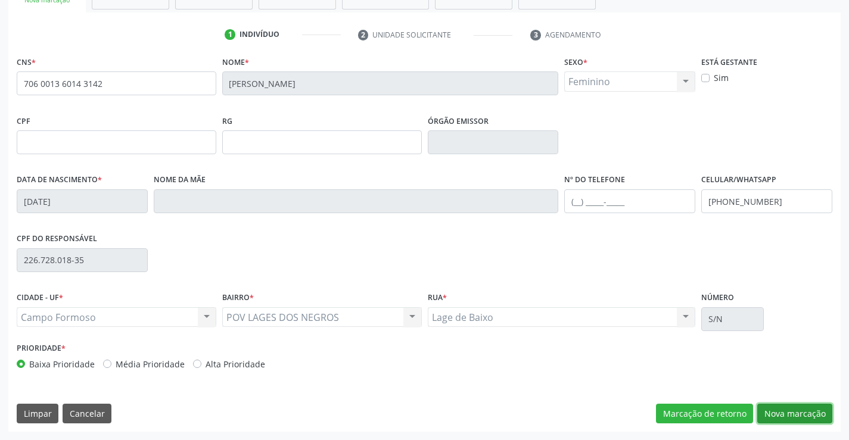
click at [803, 422] on button "Nova marcação" at bounding box center [794, 414] width 75 height 20
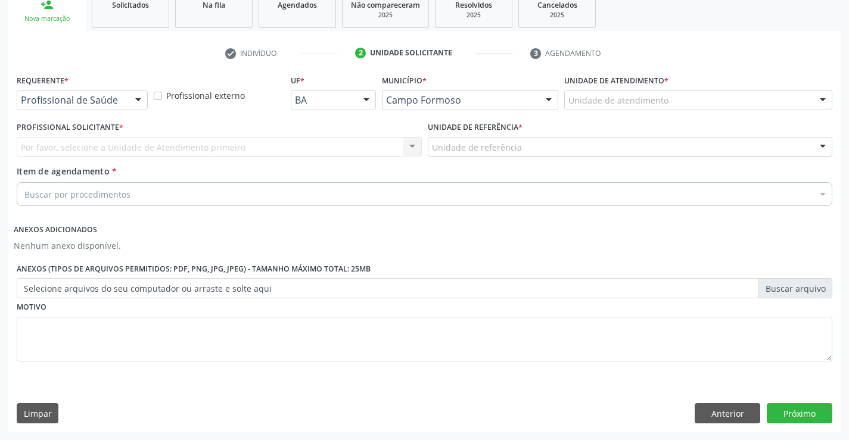
scroll to position [187, 0]
drag, startPoint x: 104, startPoint y: 105, endPoint x: 105, endPoint y: 125, distance: 20.3
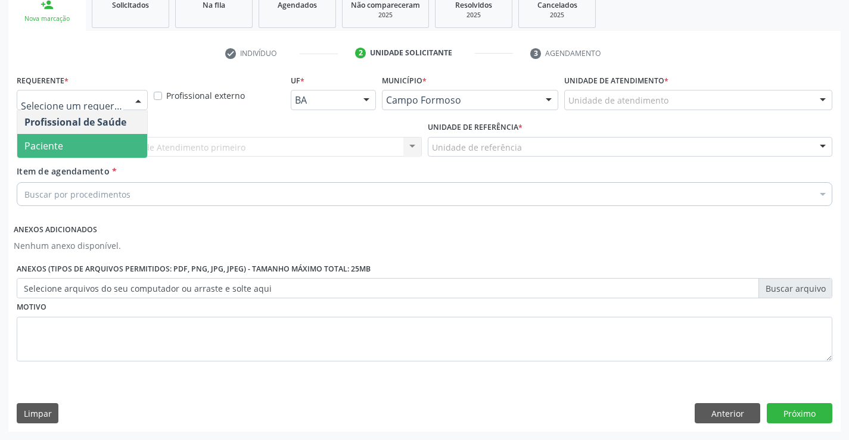
click at [116, 155] on span "Paciente" at bounding box center [82, 146] width 130 height 24
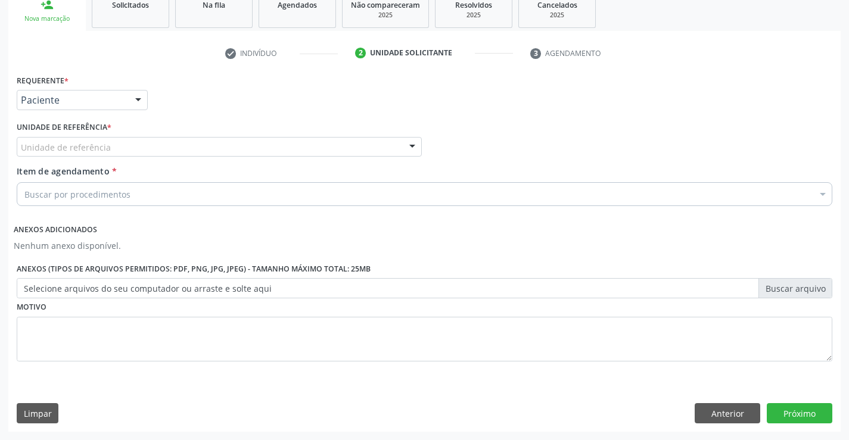
drag, startPoint x: 160, startPoint y: 148, endPoint x: 160, endPoint y: 154, distance: 6.0
click at [160, 148] on div "Unidade de referência" at bounding box center [219, 147] width 405 height 20
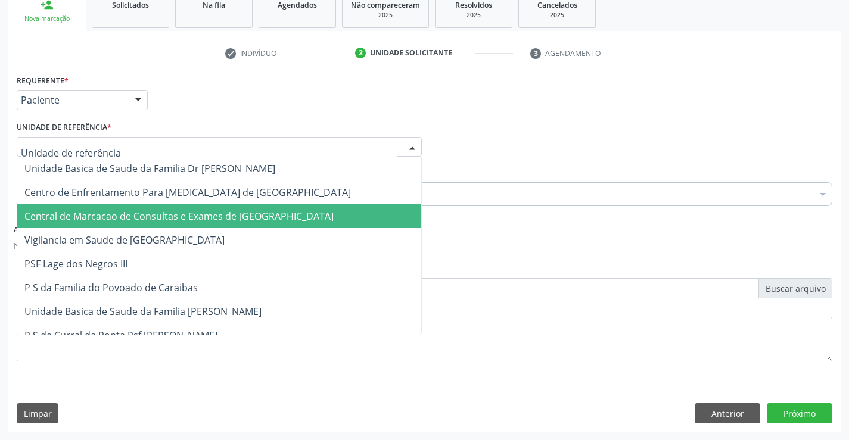
click at [167, 207] on span "Central de Marcacao de Consultas e Exames de [GEOGRAPHIC_DATA]" at bounding box center [219, 216] width 404 height 24
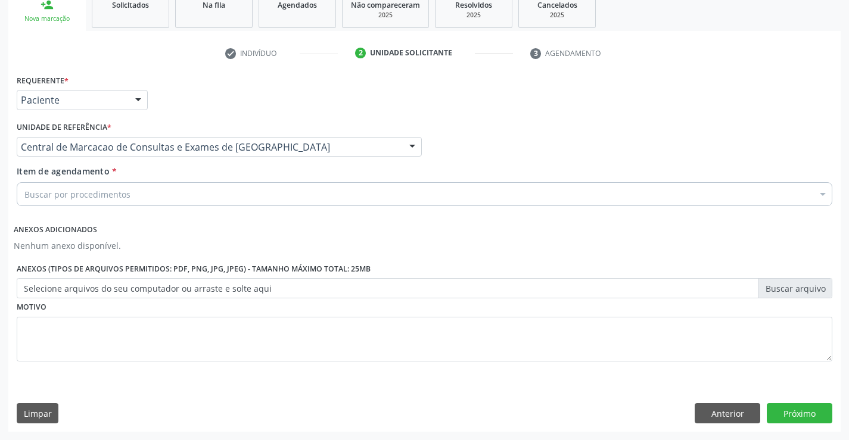
click at [166, 198] on div "Buscar por procedimentos" at bounding box center [425, 194] width 816 height 24
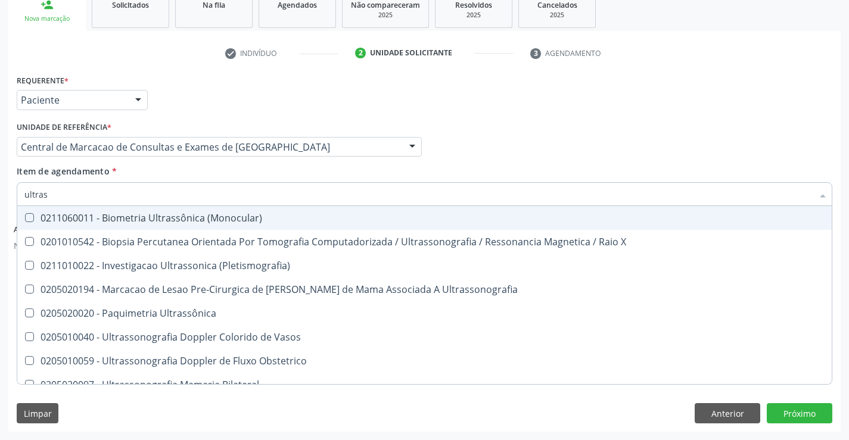
type input "ultrass"
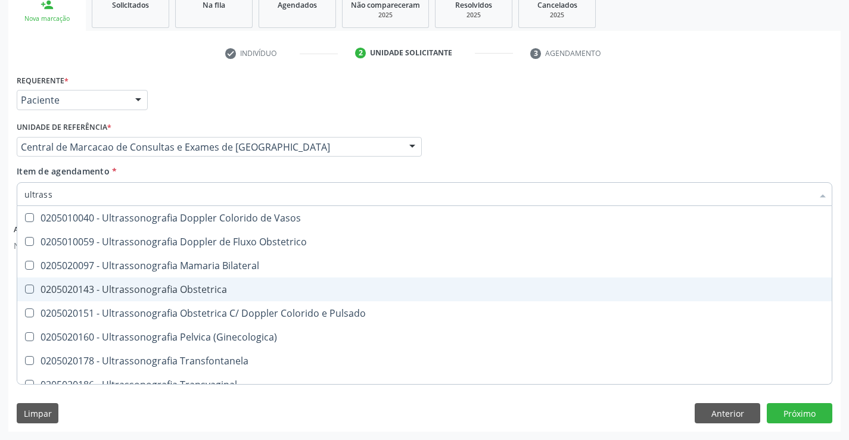
scroll to position [179, 0]
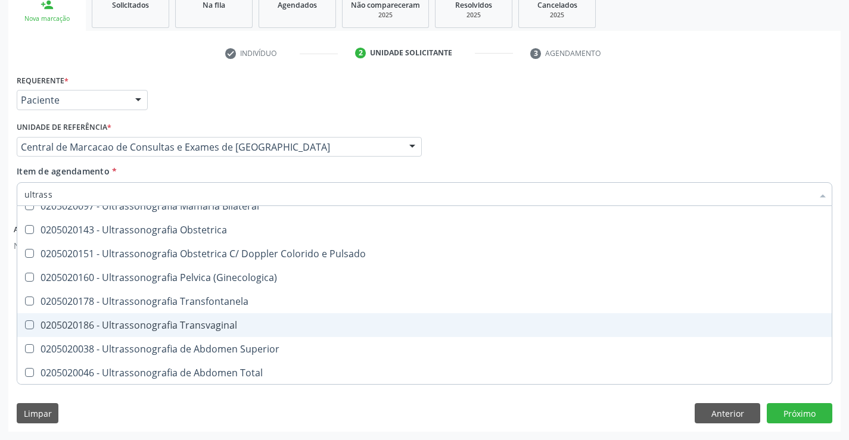
click at [274, 330] on div "0205020186 - Ultrassonografia Transvaginal" at bounding box center [424, 326] width 800 height 10
checkbox Transvaginal "true"
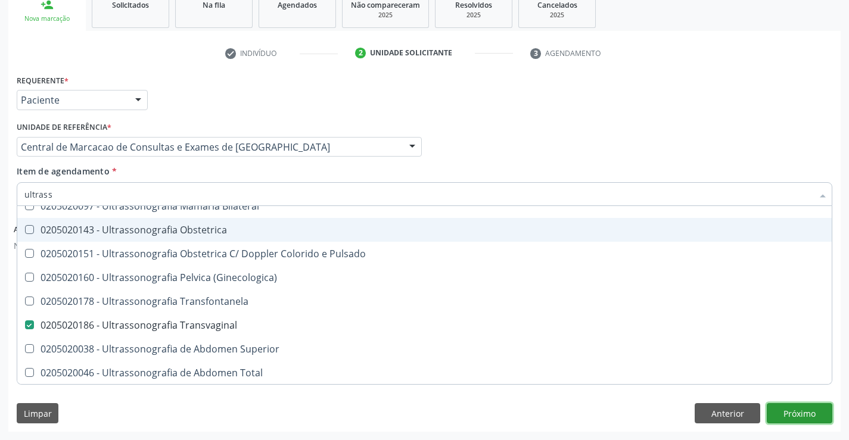
click at [828, 410] on button "Próximo" at bounding box center [800, 413] width 66 height 20
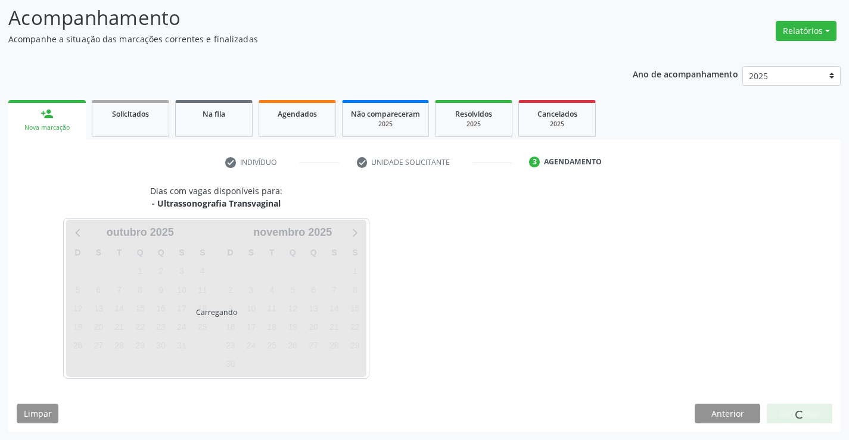
scroll to position [0, 0]
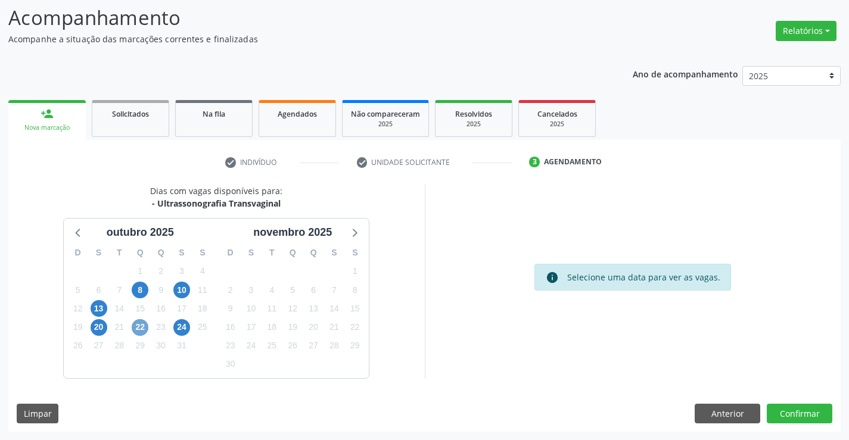
click at [140, 326] on span "22" at bounding box center [140, 327] width 17 height 17
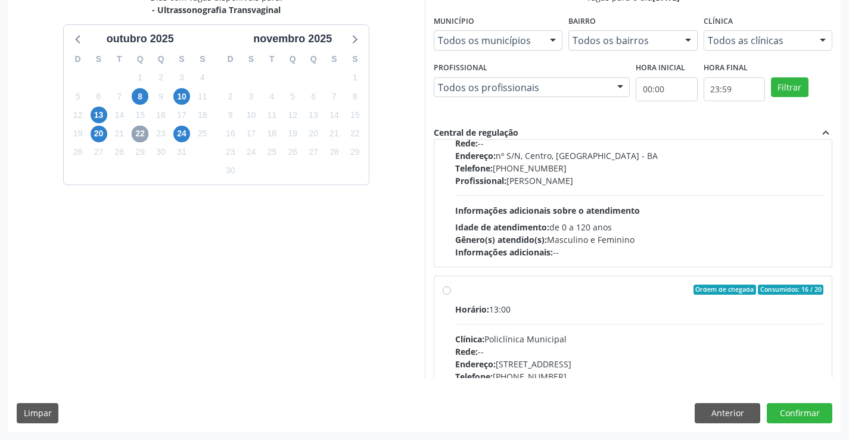
scroll to position [605, 0]
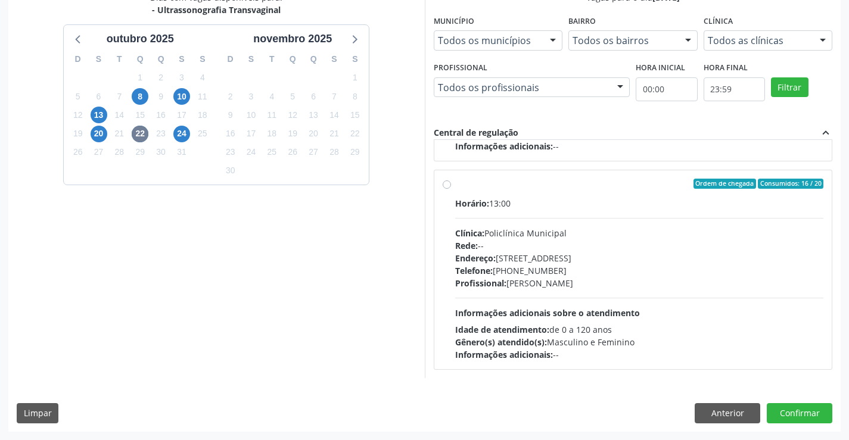
click at [552, 275] on div "Telefone: [PHONE_NUMBER]" at bounding box center [639, 271] width 369 height 13
click at [451, 189] on input "Ordem de chegada Consumidos: 16 / 20 Horário: 13:00 Clínica: Policlínica Munici…" at bounding box center [447, 184] width 8 height 11
radio input "true"
click at [778, 406] on button "Confirmar" at bounding box center [800, 413] width 66 height 20
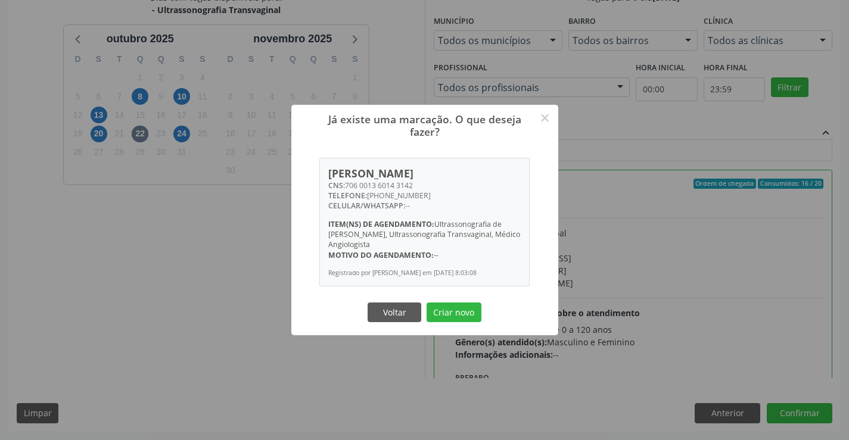
click at [427, 303] on button "Criar novo" at bounding box center [454, 313] width 55 height 20
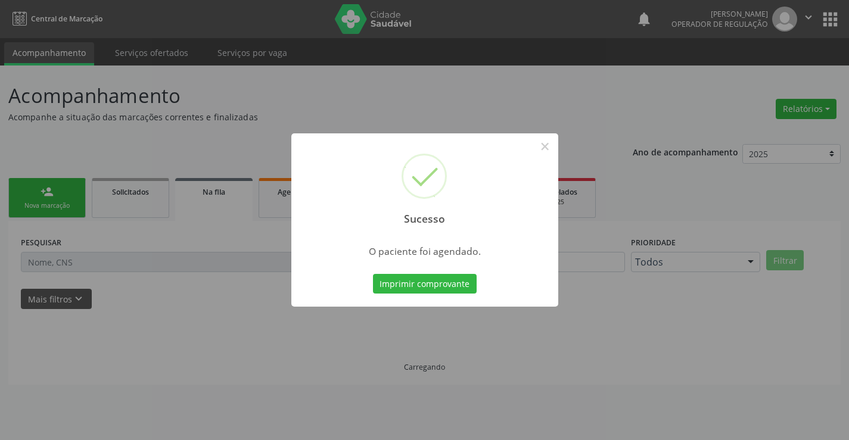
scroll to position [0, 0]
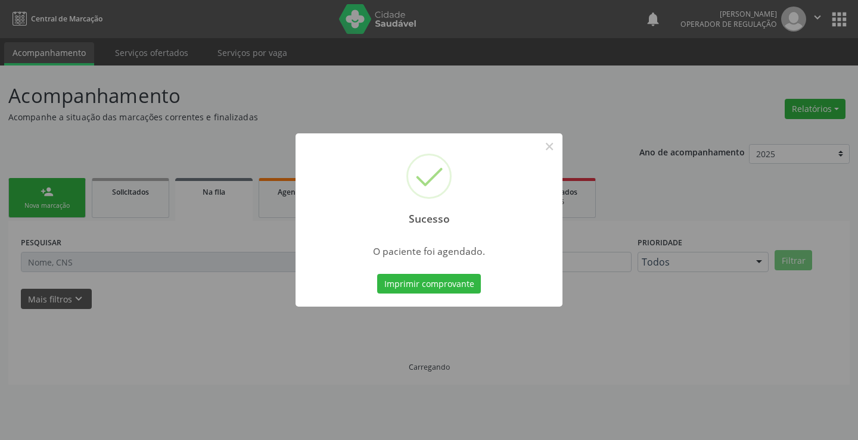
click at [377, 274] on button "Imprimir comprovante" at bounding box center [429, 284] width 104 height 20
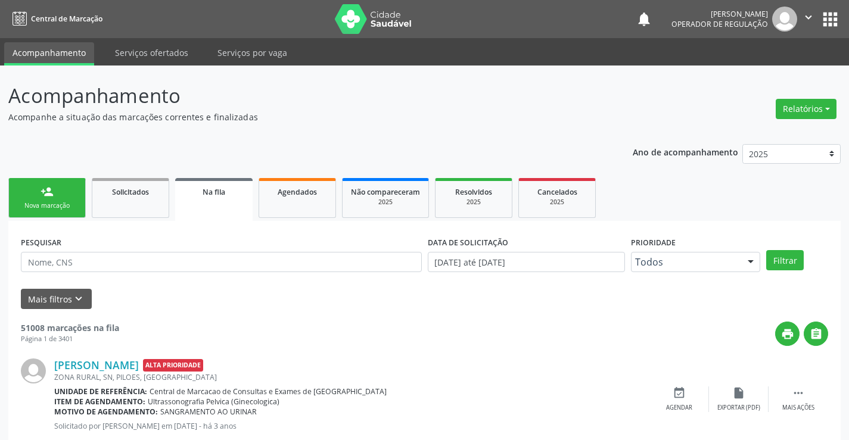
click at [806, 18] on icon "" at bounding box center [808, 17] width 13 height 13
click at [762, 76] on link "Sair" at bounding box center [778, 72] width 82 height 17
